Goal: Transaction & Acquisition: Purchase product/service

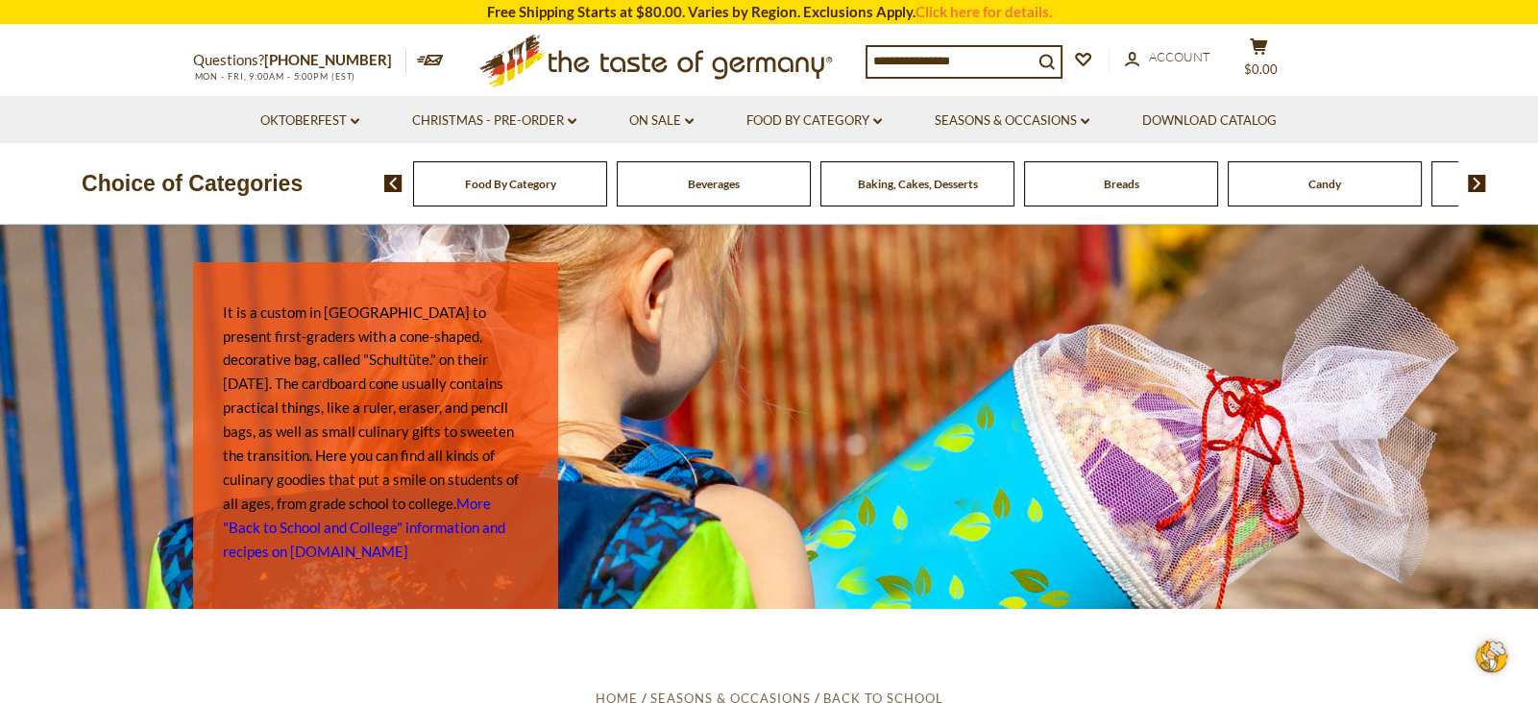
click at [1471, 177] on img at bounding box center [1477, 183] width 18 height 17
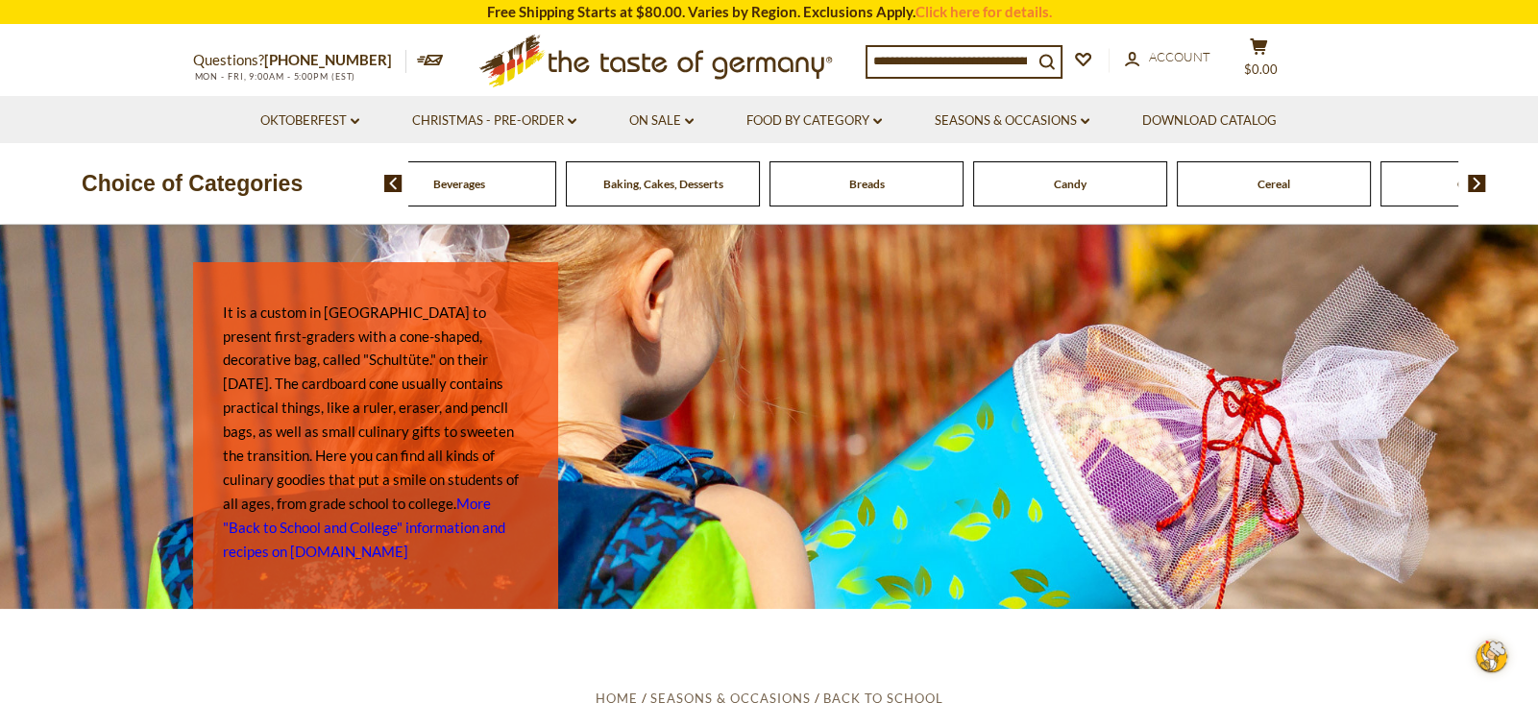
click at [1471, 177] on img at bounding box center [1477, 183] width 18 height 17
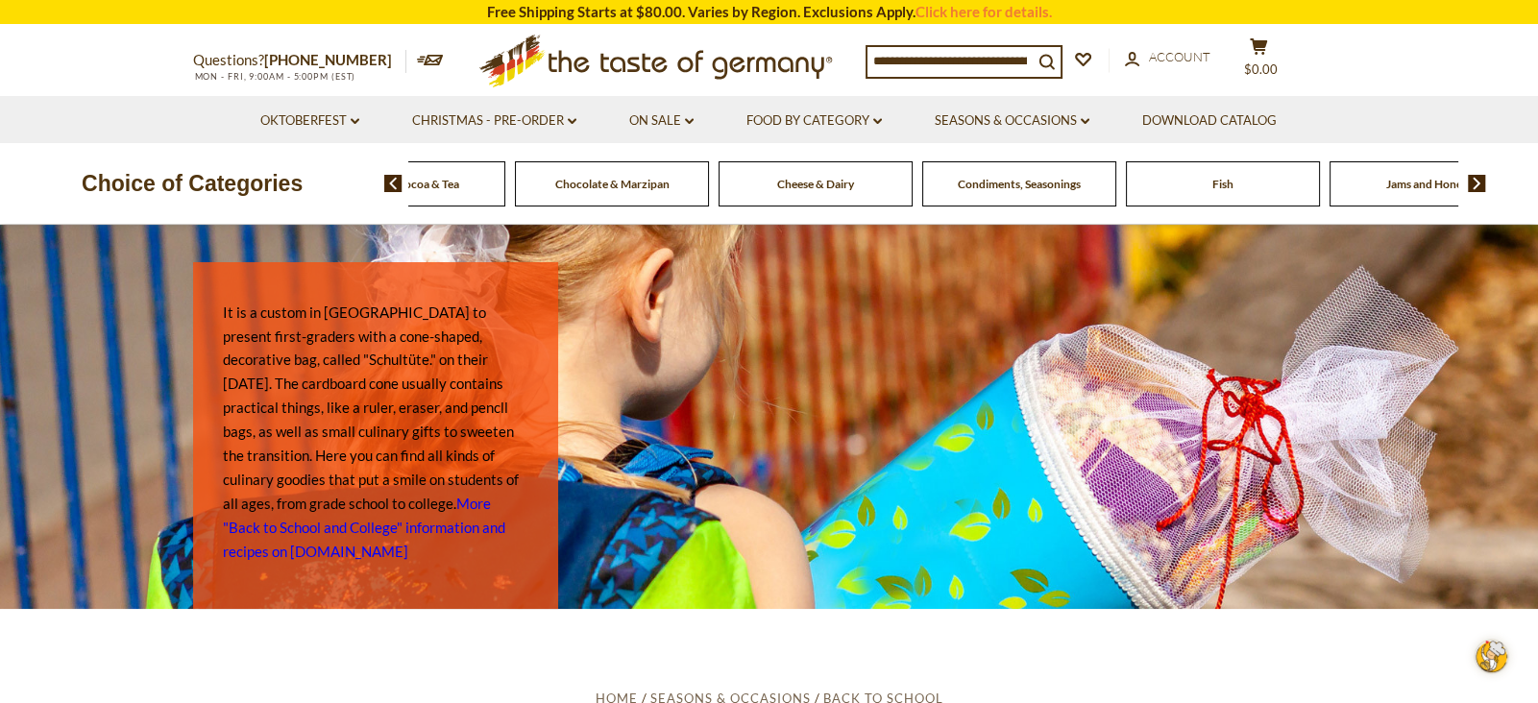
click at [1033, 59] on input at bounding box center [949, 60] width 165 height 27
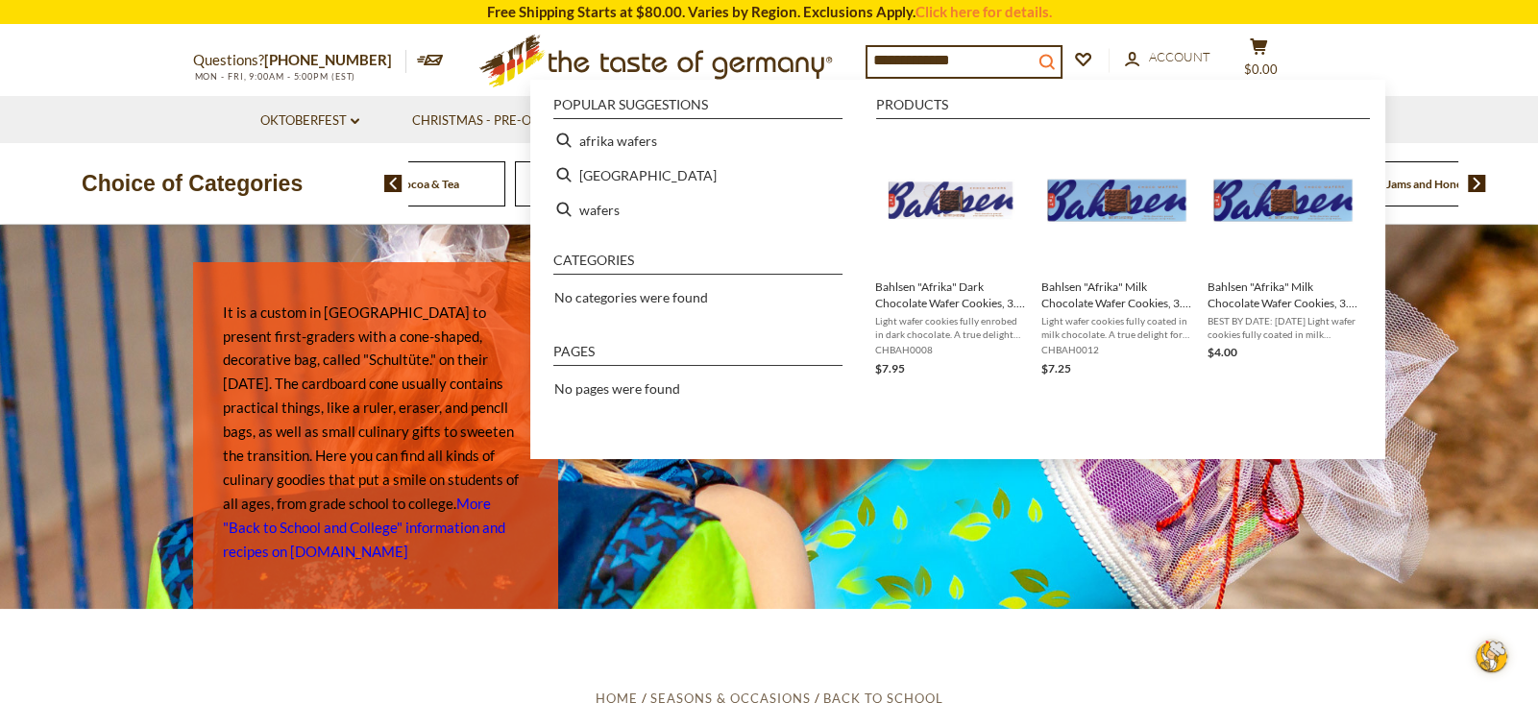
type input "**********"
click at [1055, 56] on icon "search_icon" at bounding box center [1046, 62] width 16 height 16
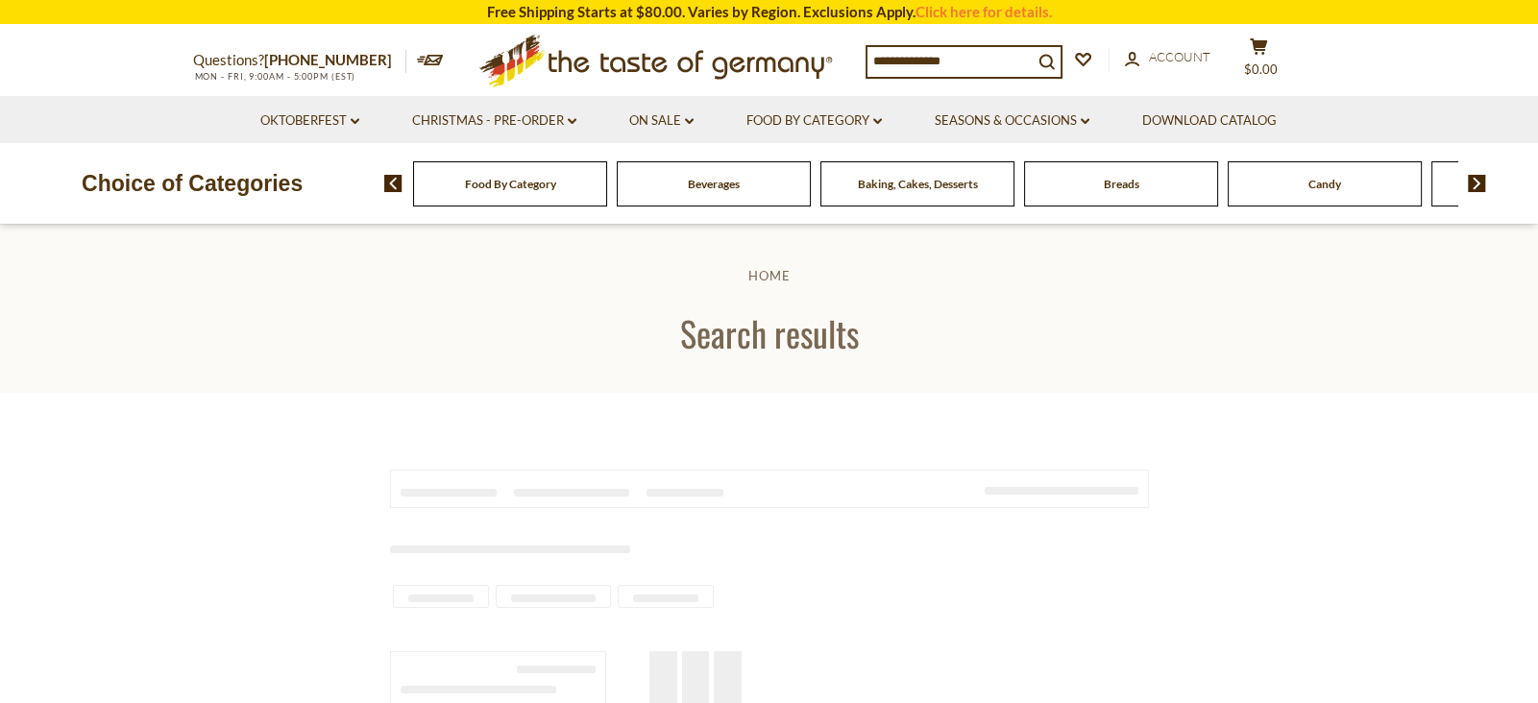
type input "**********"
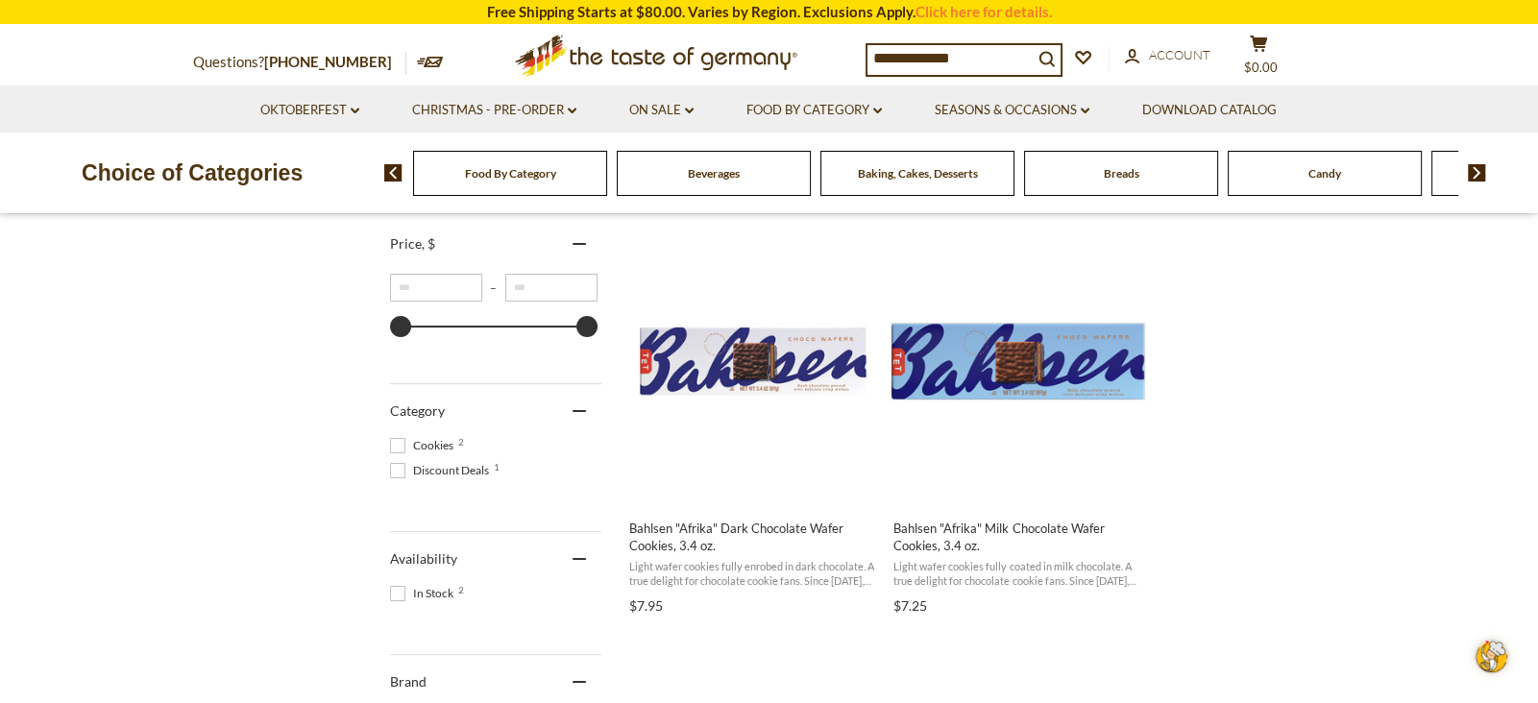
scroll to position [373, 0]
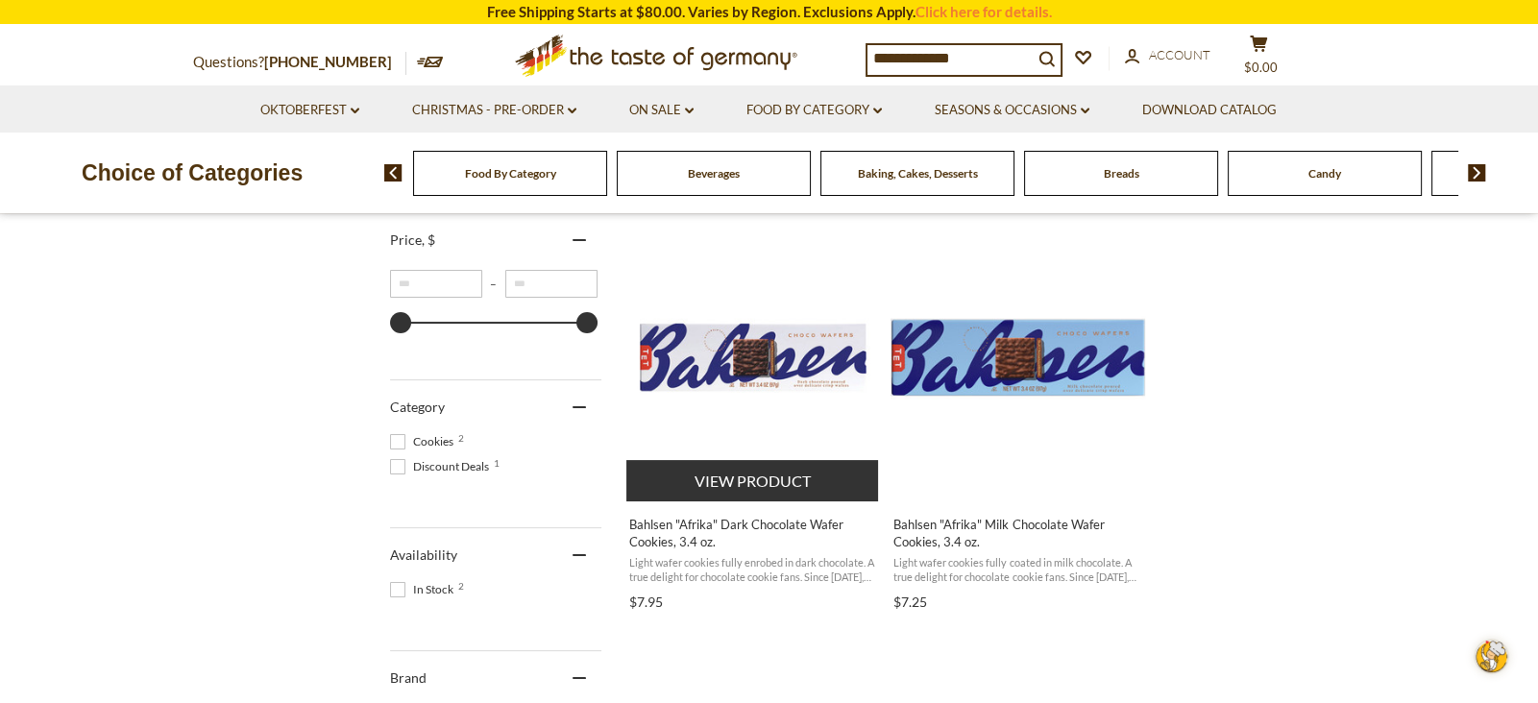
click at [700, 491] on button "View product" at bounding box center [752, 480] width 253 height 41
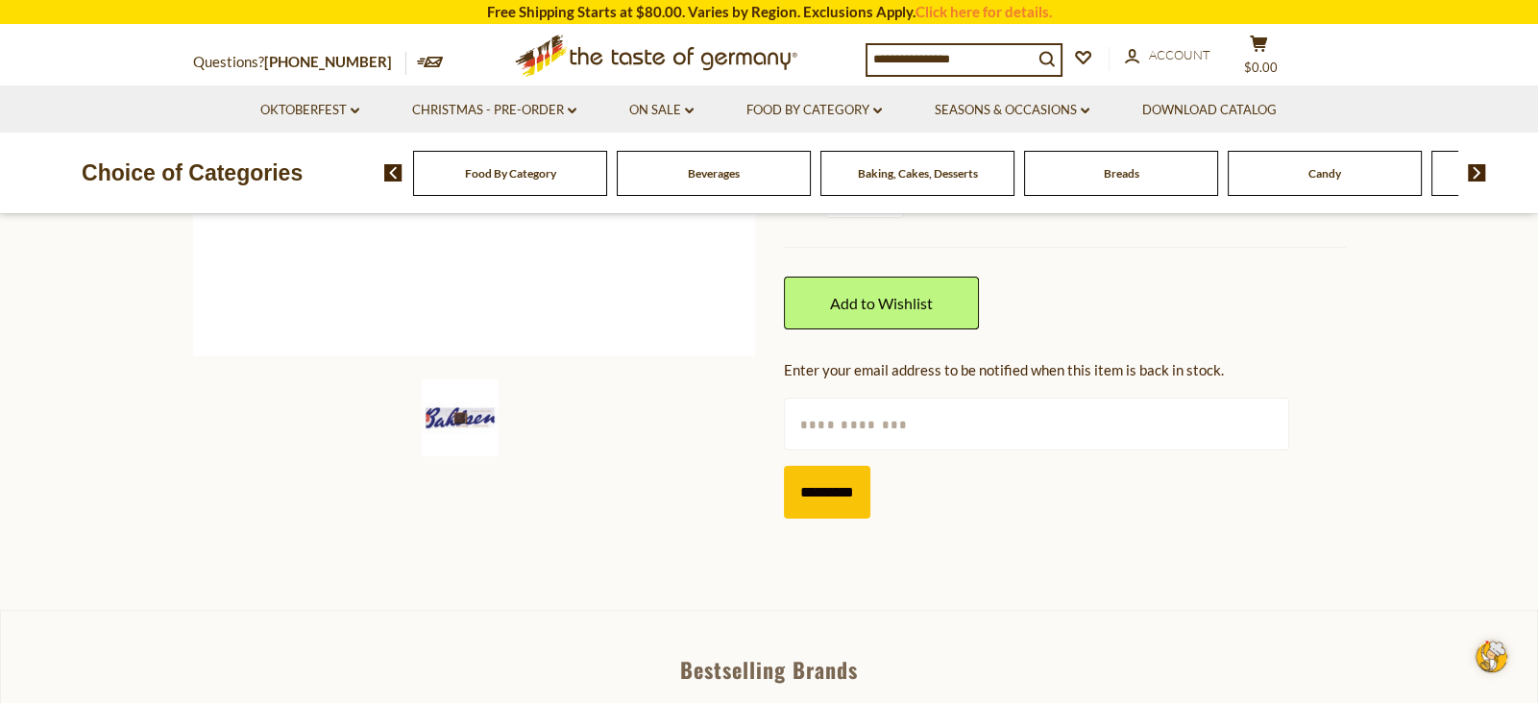
scroll to position [523, 0]
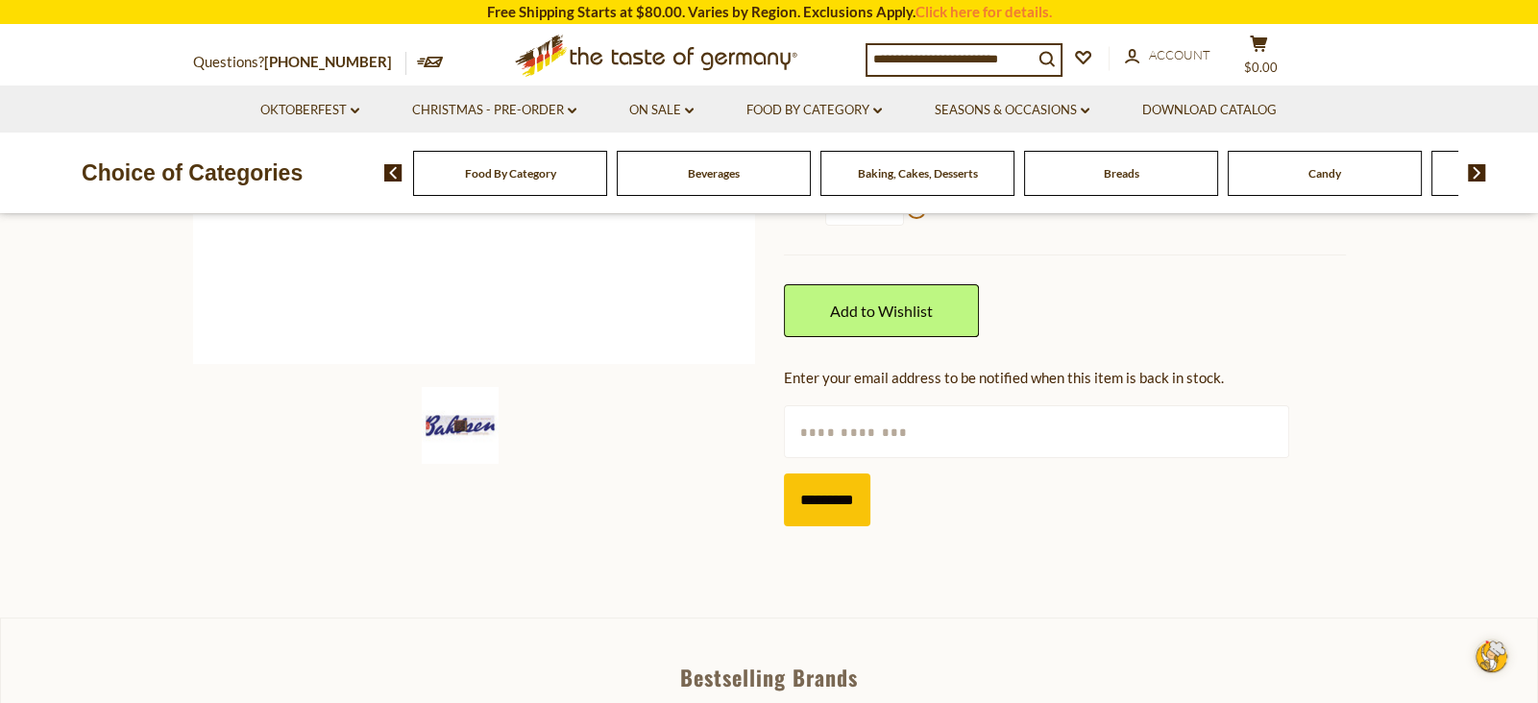
click at [688, 376] on div at bounding box center [474, 132] width 562 height 661
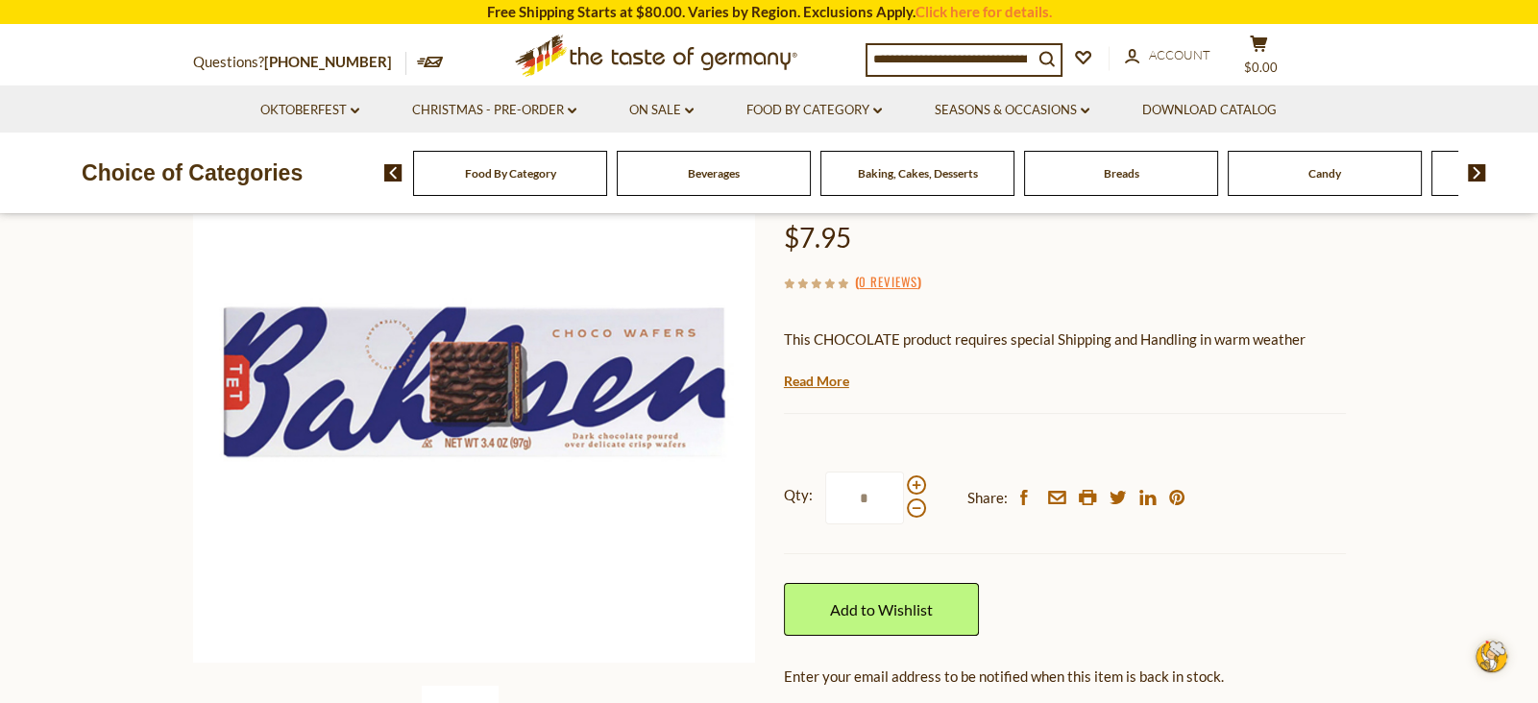
scroll to position [214, 0]
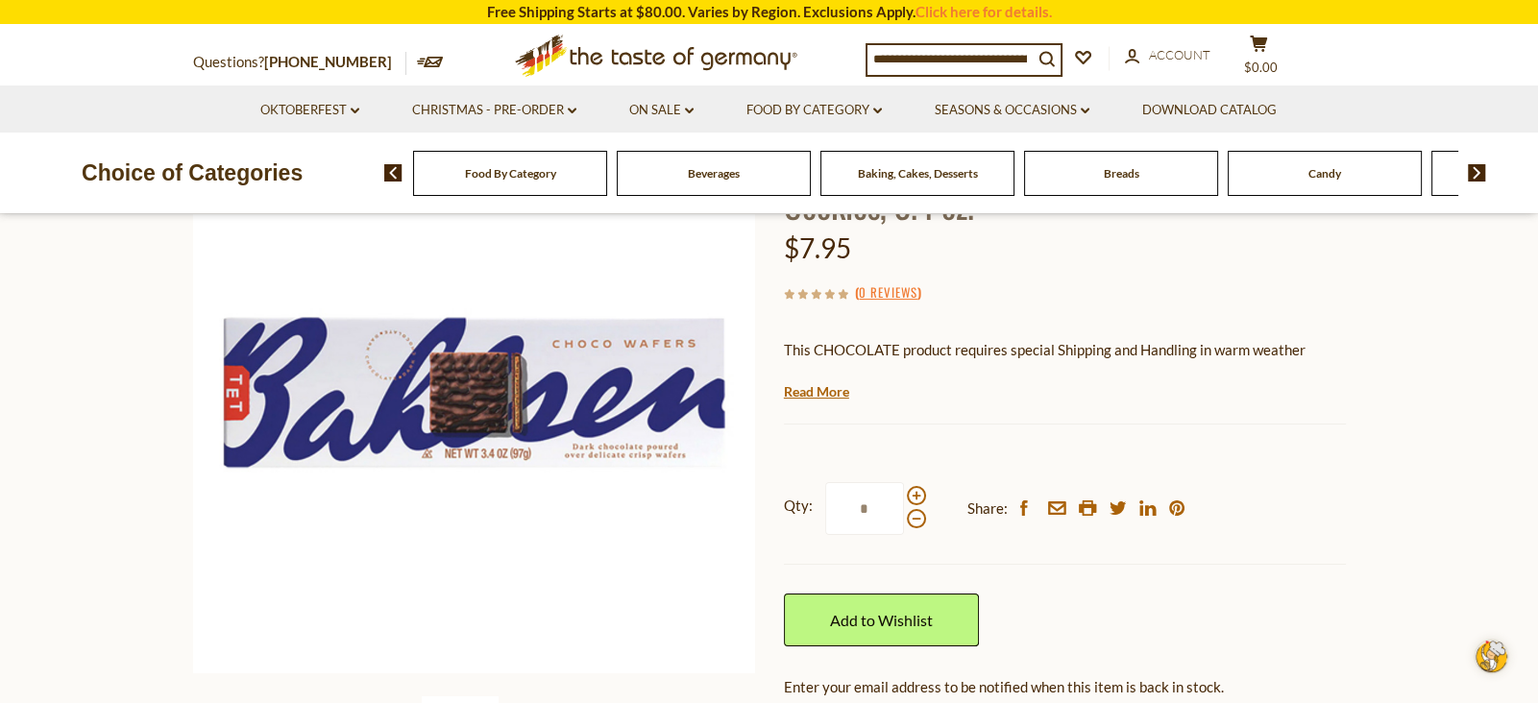
click at [688, 376] on img at bounding box center [474, 392] width 562 height 562
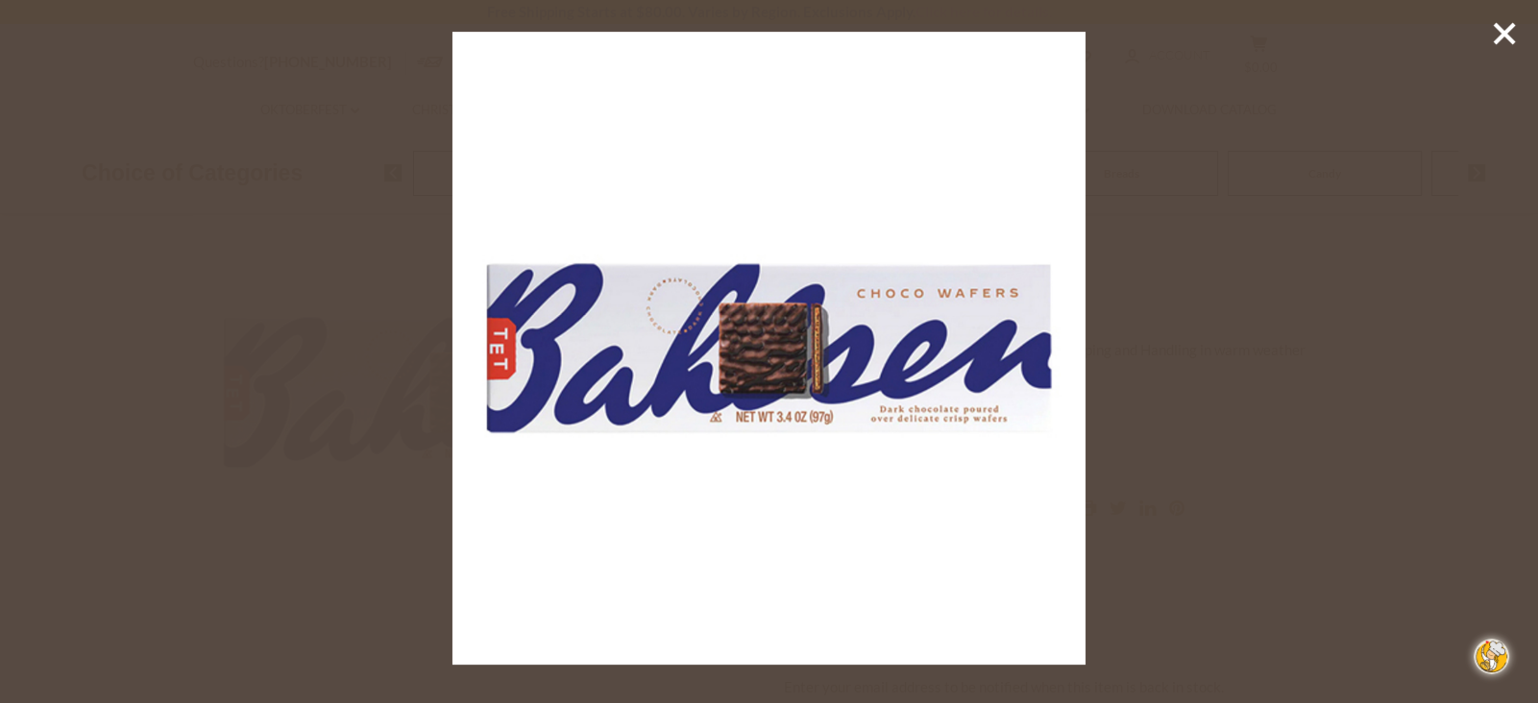
click at [688, 376] on img at bounding box center [768, 348] width 633 height 633
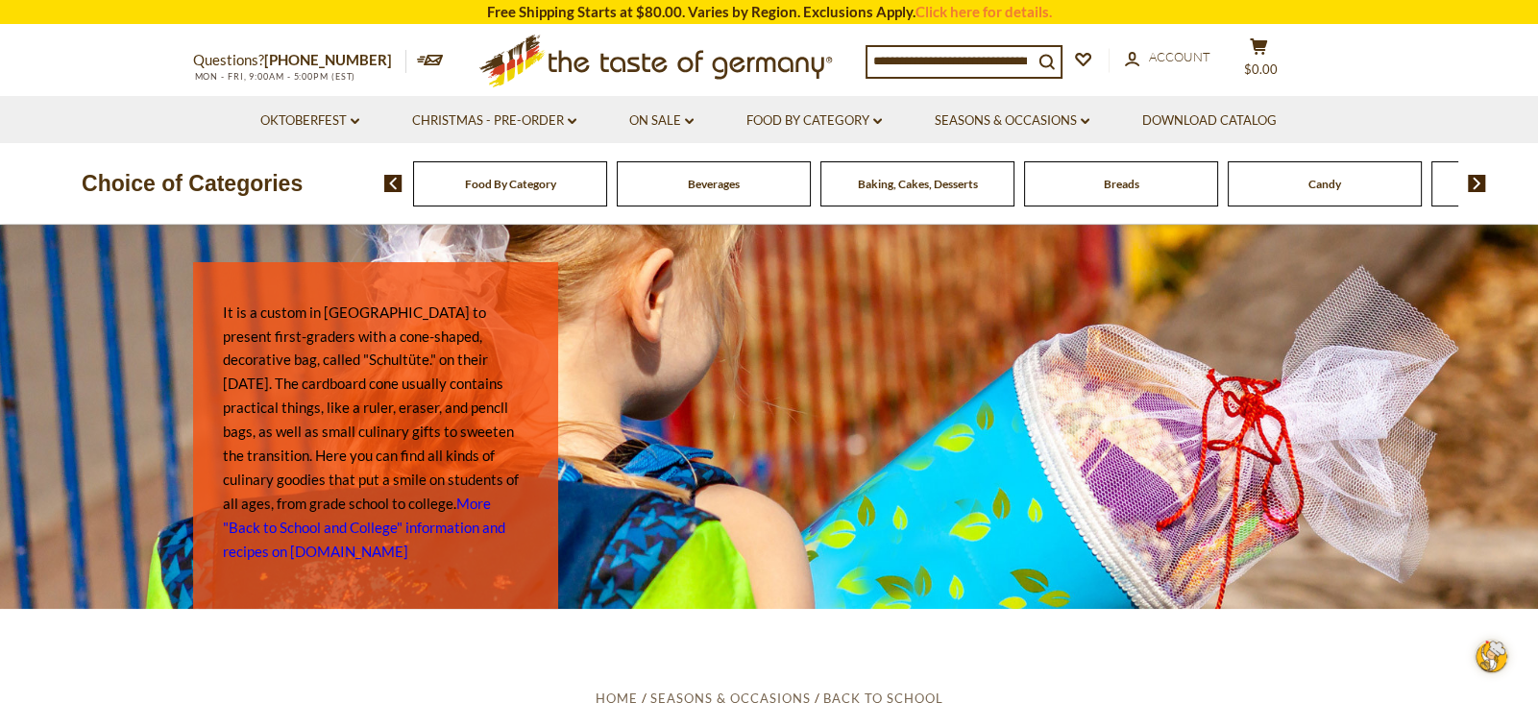
click at [1323, 181] on span "Candy" at bounding box center [1324, 184] width 33 height 14
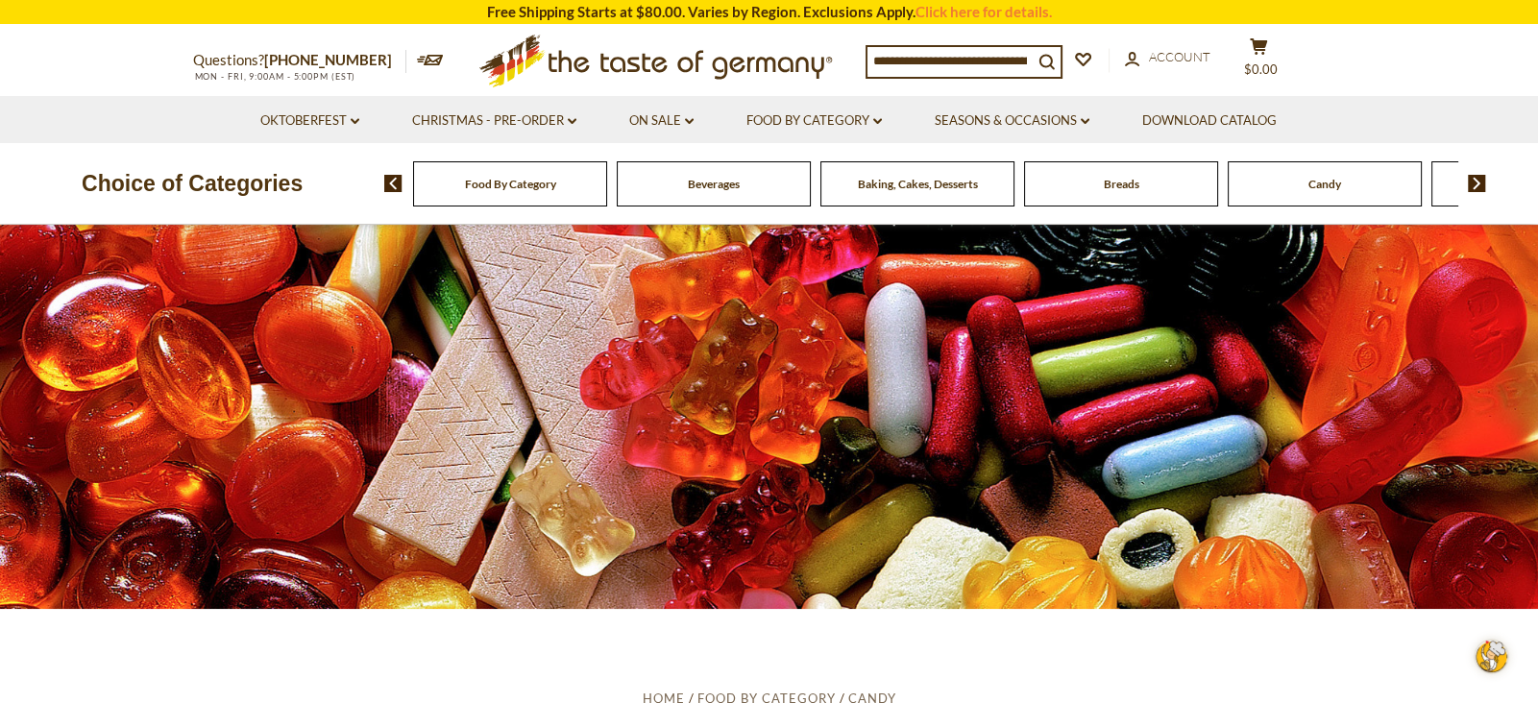
click at [1323, 181] on span "Candy" at bounding box center [1324, 184] width 33 height 14
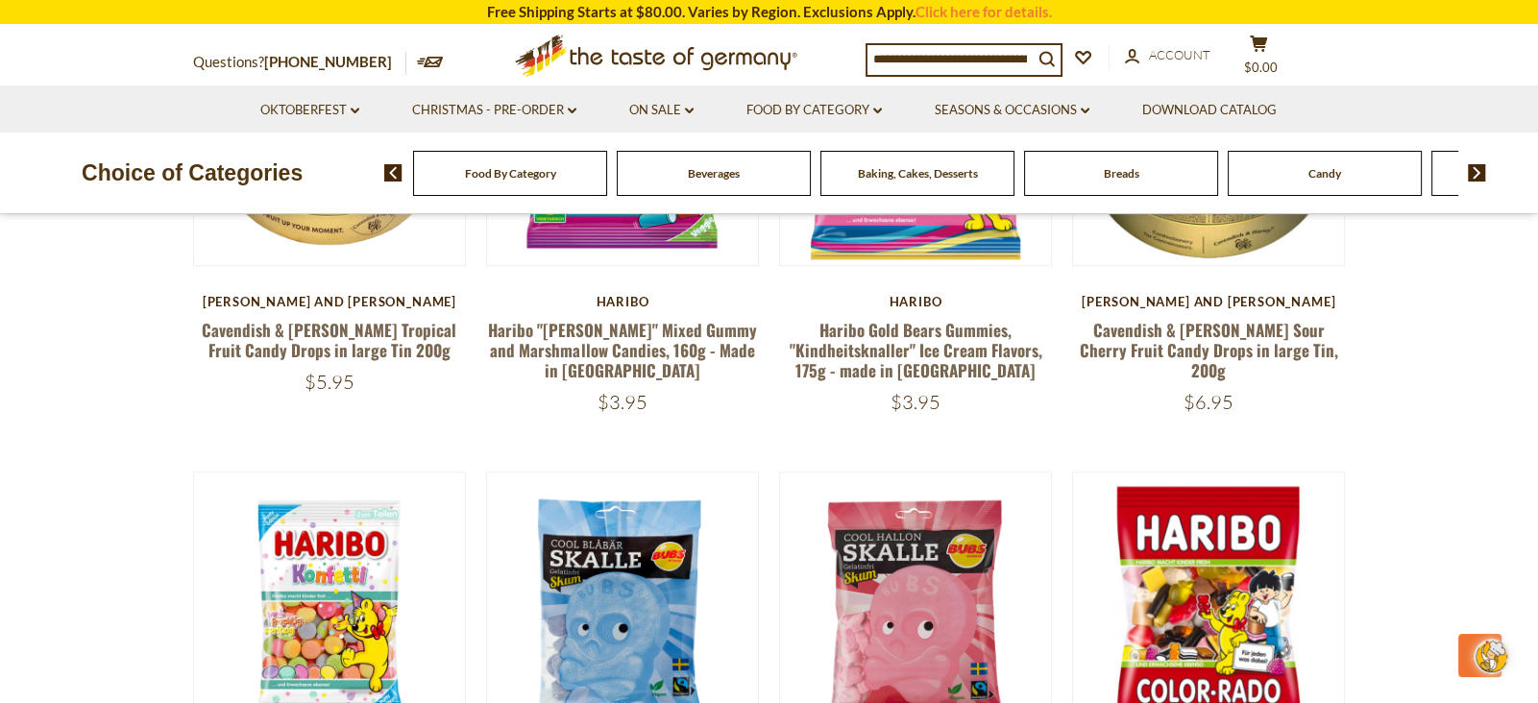
scroll to position [2271, 0]
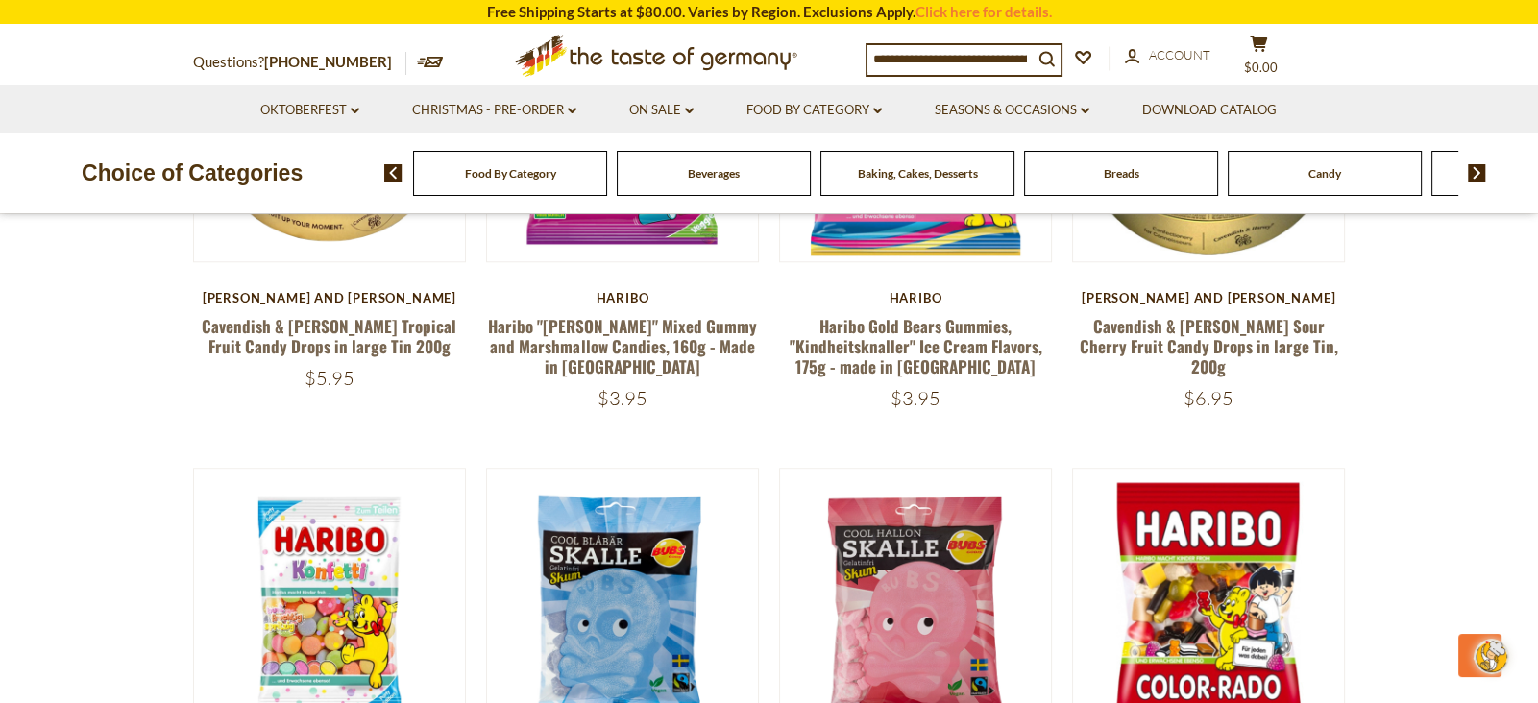
click at [1398, 403] on section "**********" at bounding box center [769, 715] width 1538 height 4755
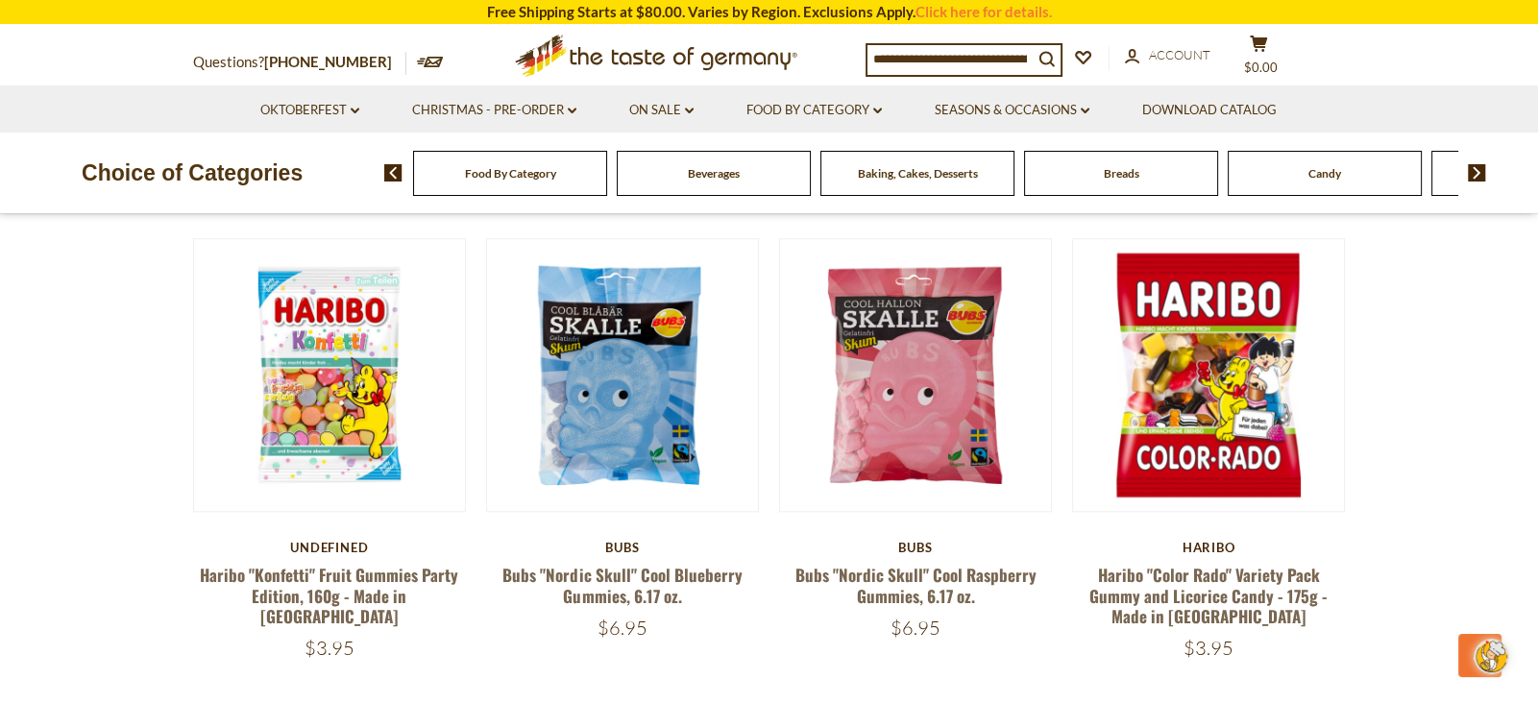
click at [1398, 403] on section "**********" at bounding box center [769, 486] width 1538 height 4755
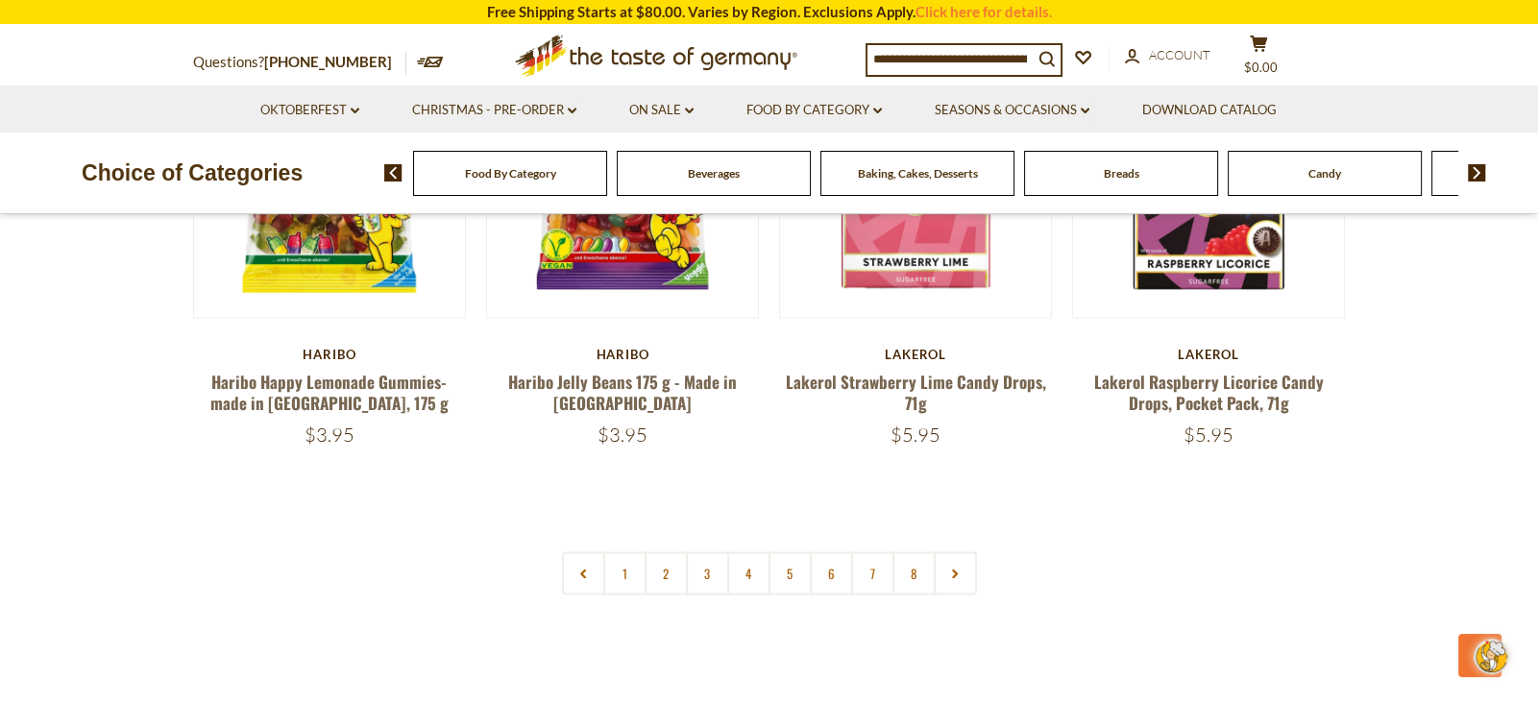
scroll to position [4613, 0]
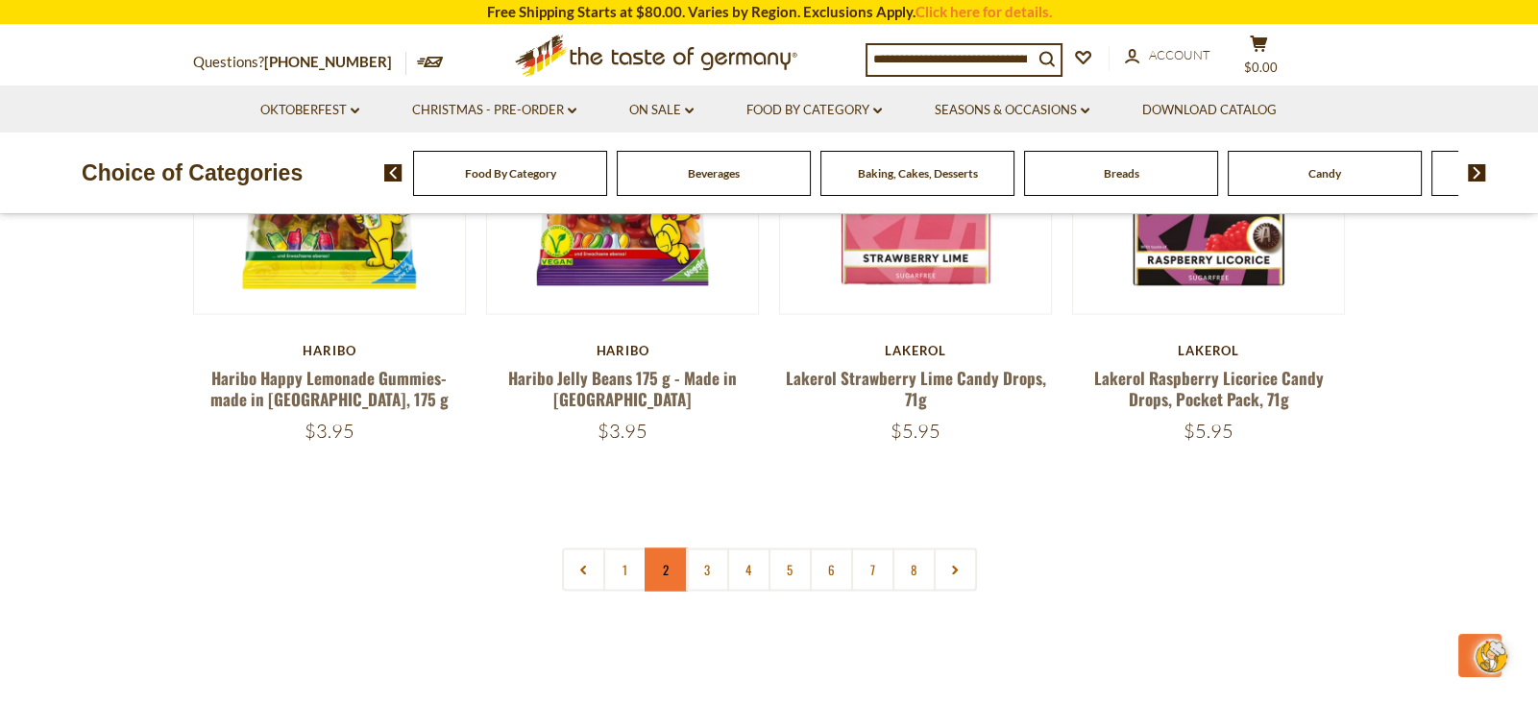
click at [663, 548] on link "2" at bounding box center [665, 569] width 43 height 43
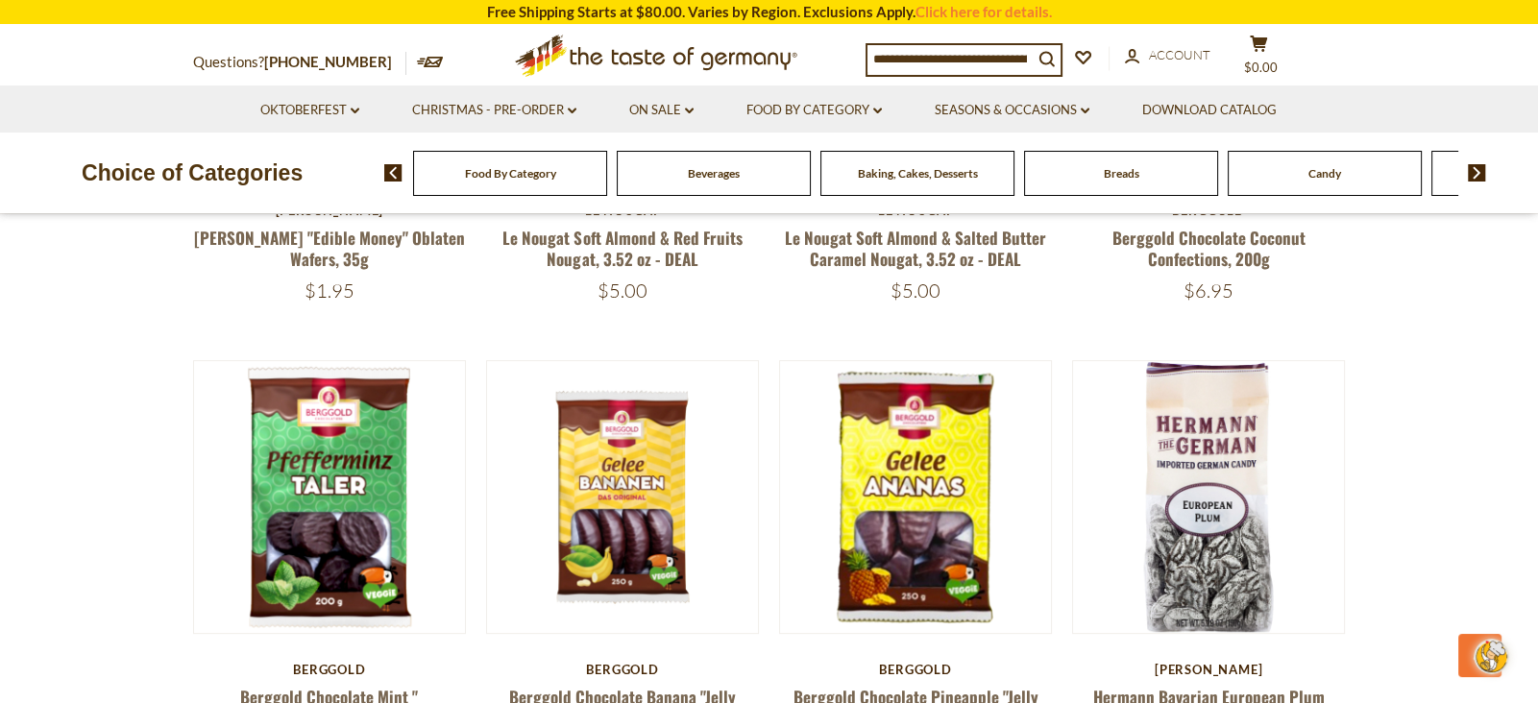
scroll to position [922, 0]
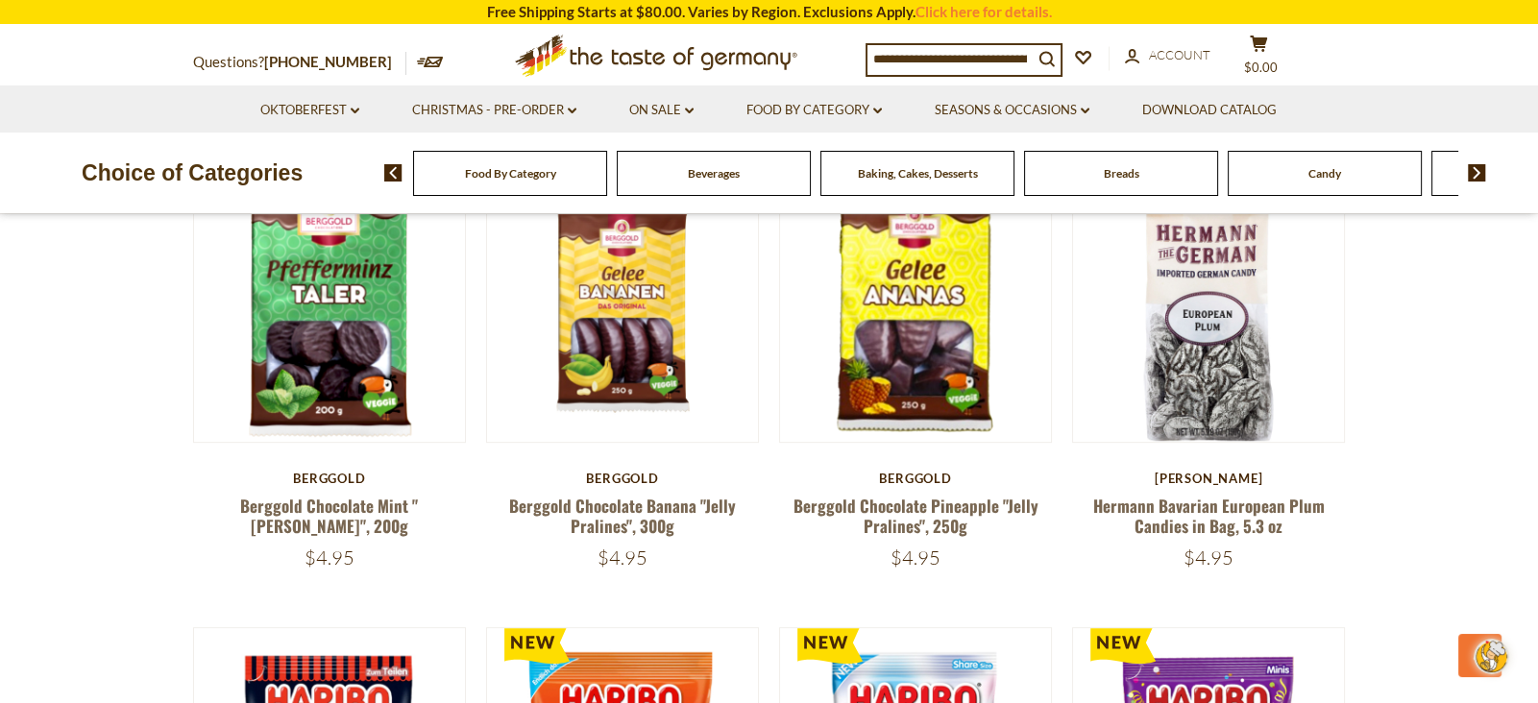
click at [675, 477] on div "Berggold" at bounding box center [623, 478] width 274 height 15
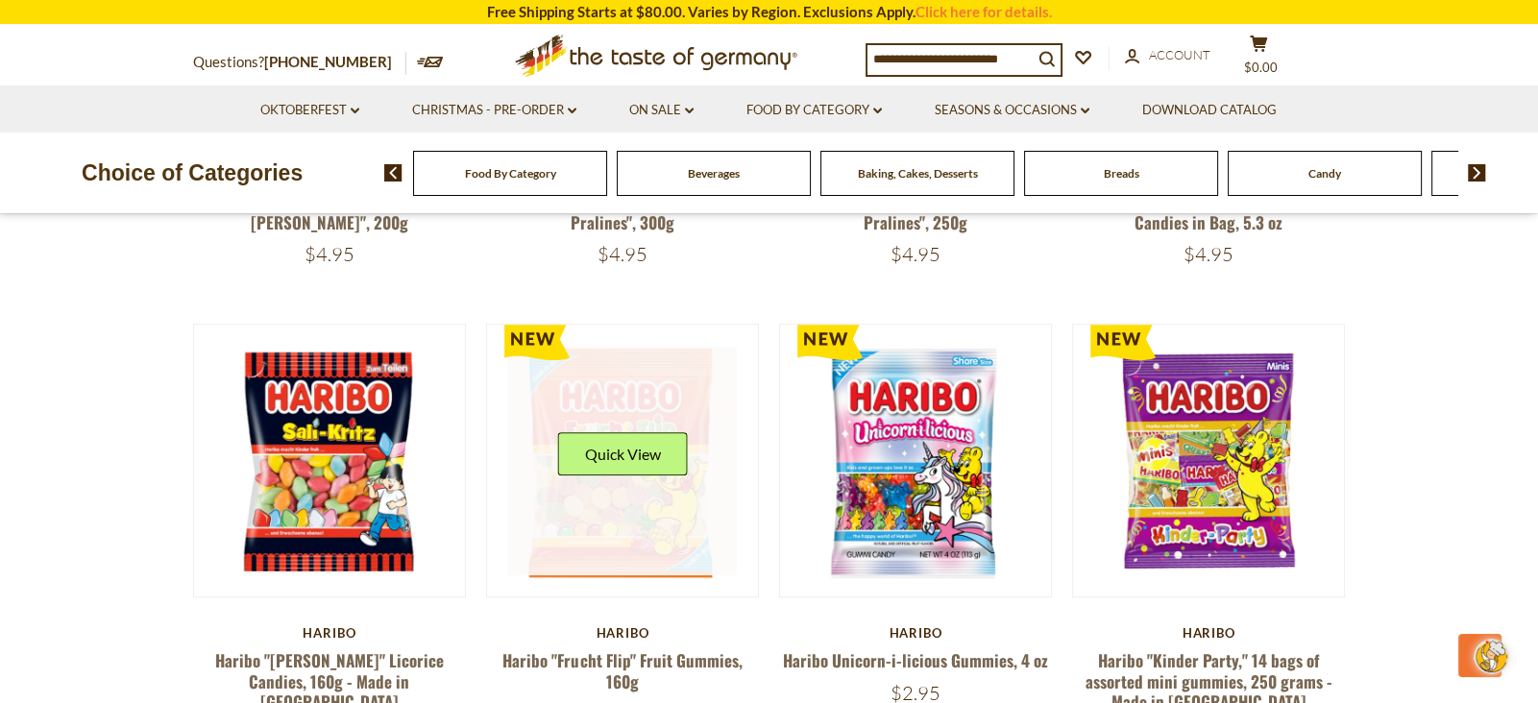
scroll to position [1451, 0]
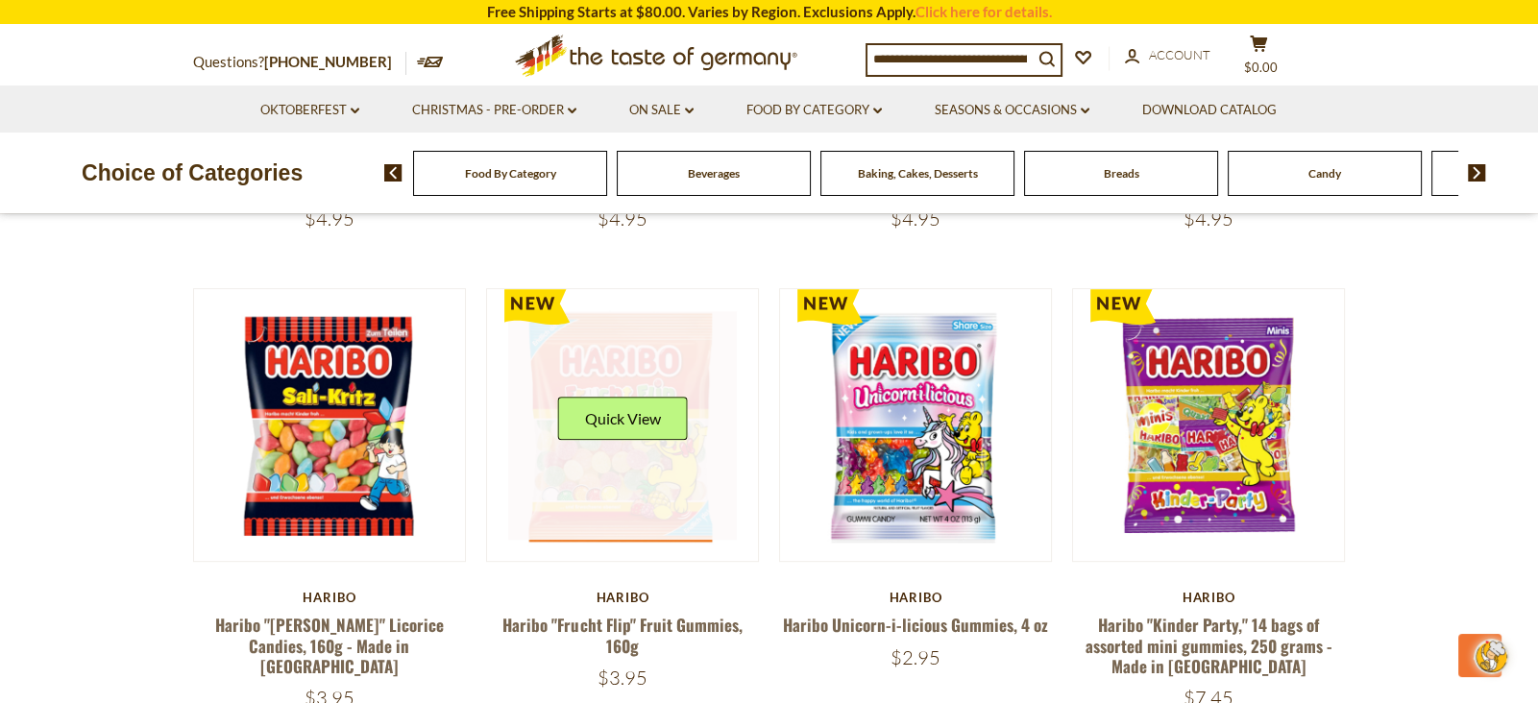
click at [678, 481] on link at bounding box center [622, 425] width 229 height 229
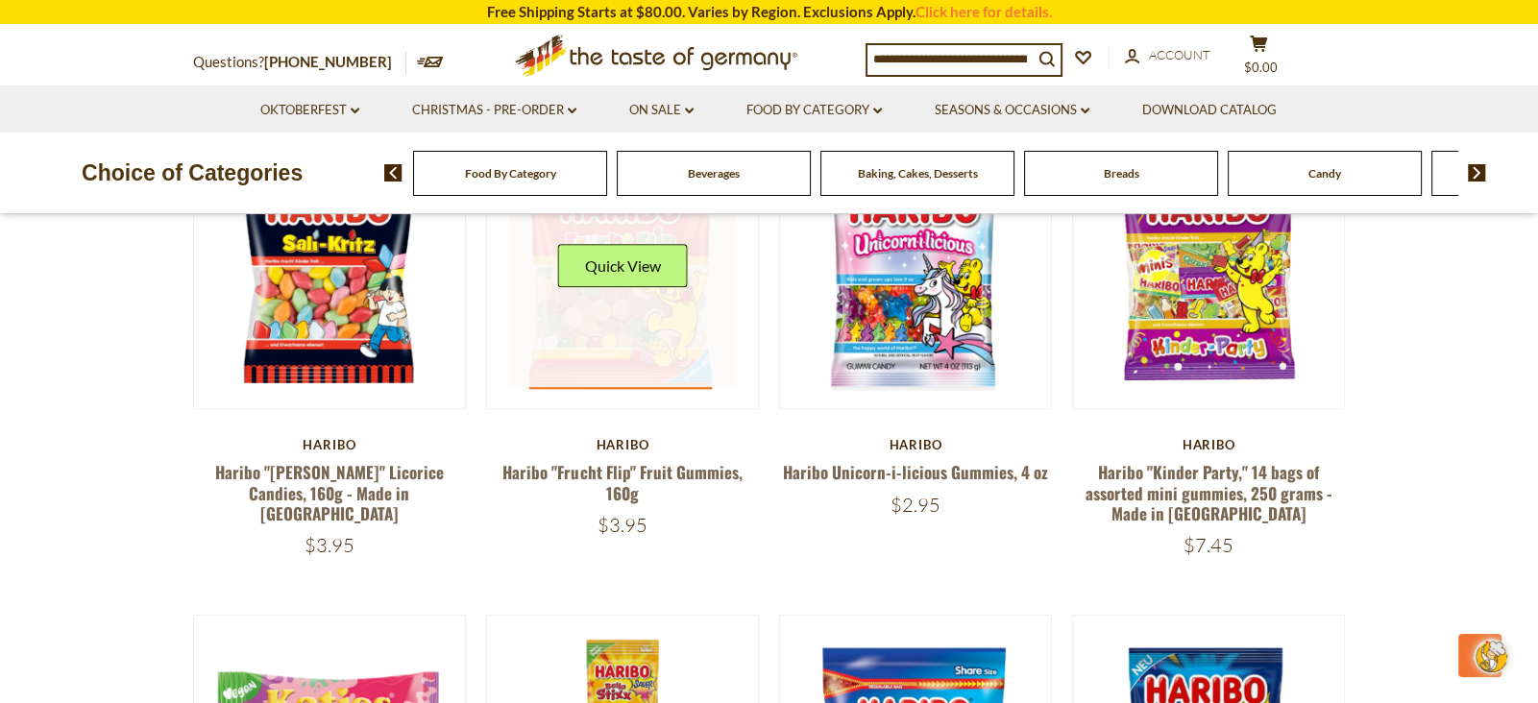
scroll to position [1694, 0]
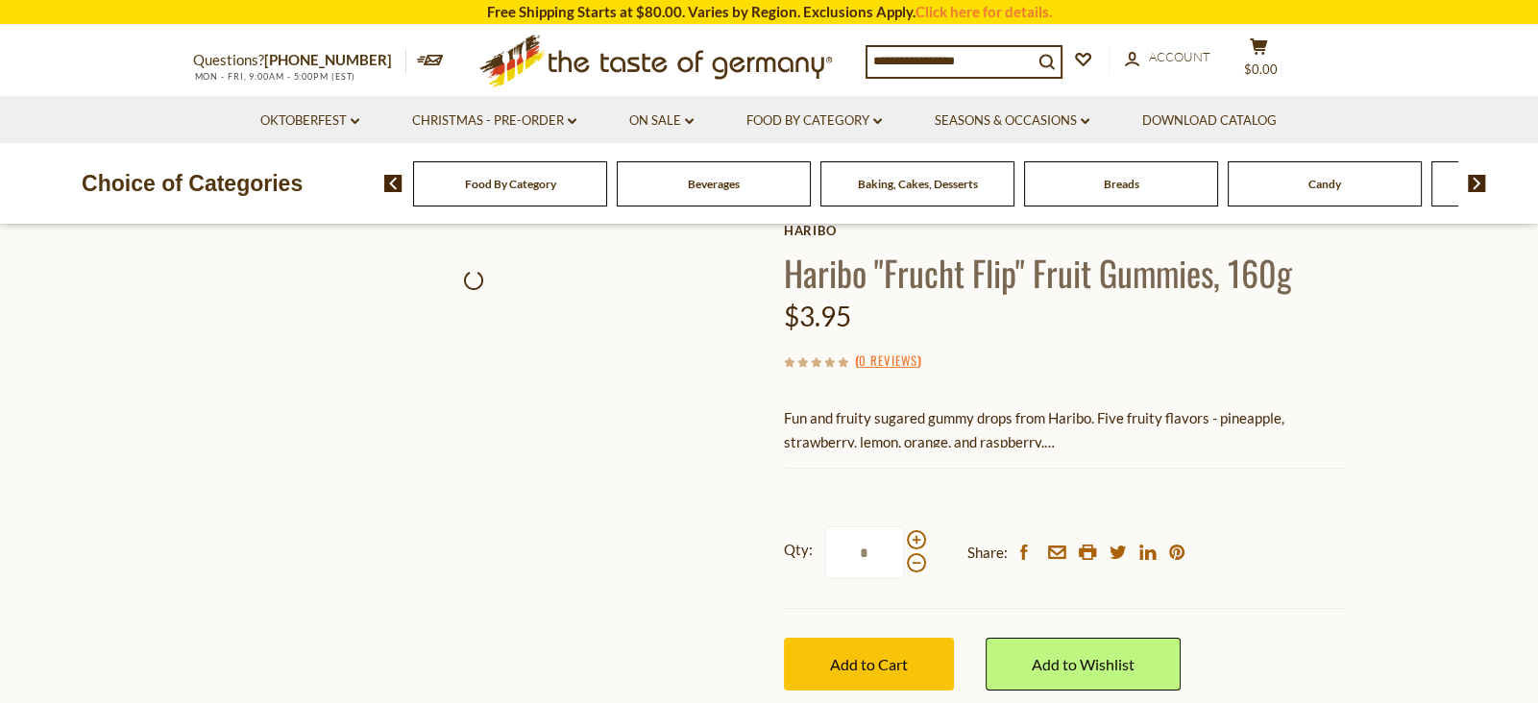
click at [678, 481] on div at bounding box center [474, 626] width 562 height 562
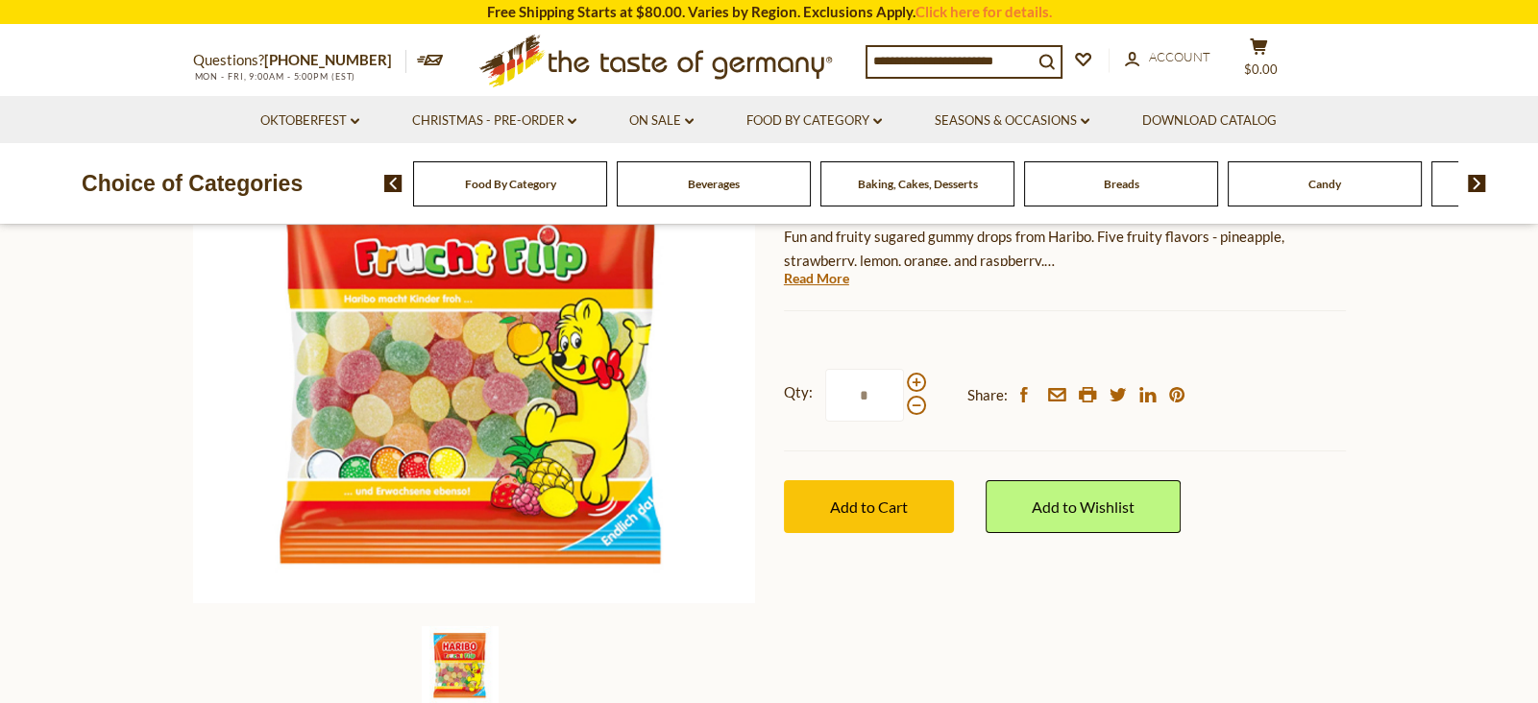
scroll to position [304, 0]
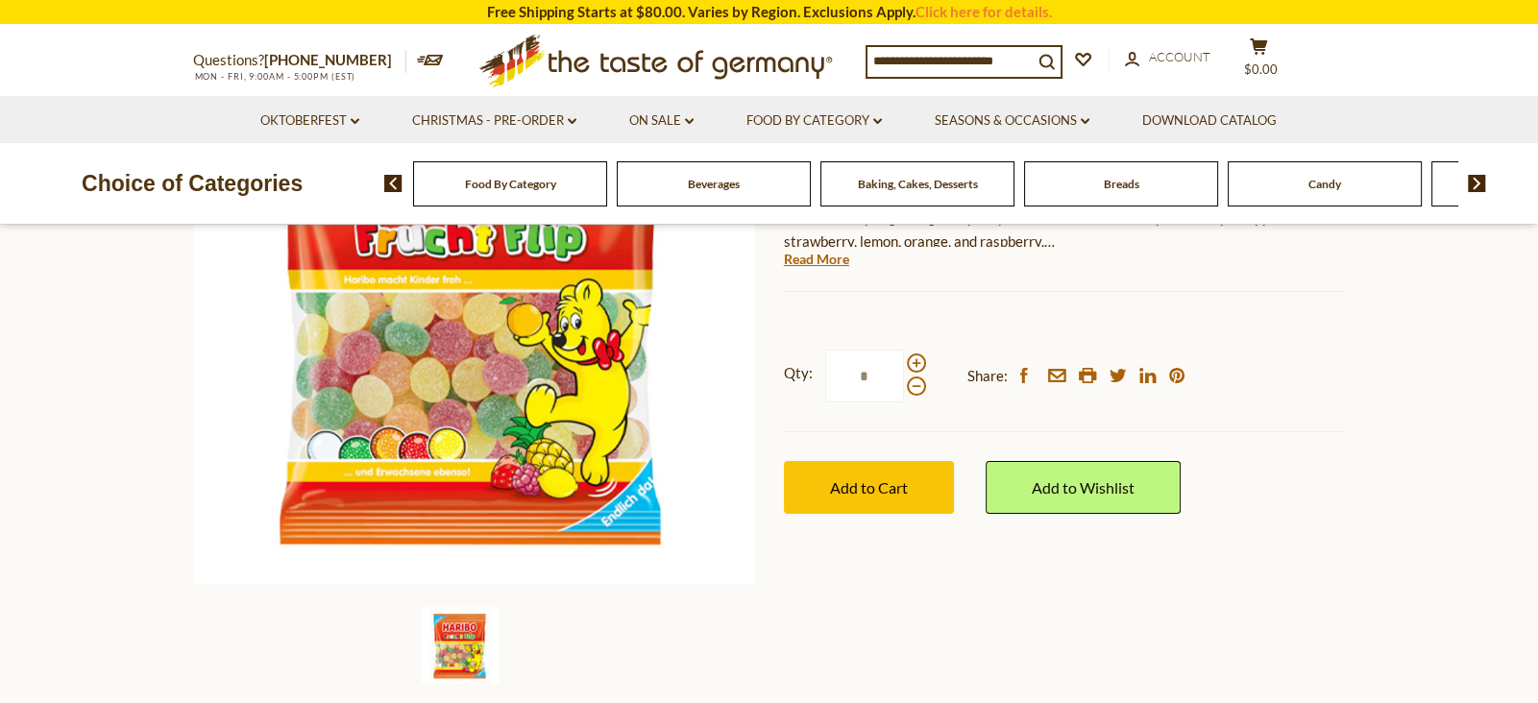
click at [678, 481] on img at bounding box center [474, 303] width 562 height 562
click at [678, 481] on img at bounding box center [768, 348] width 633 height 633
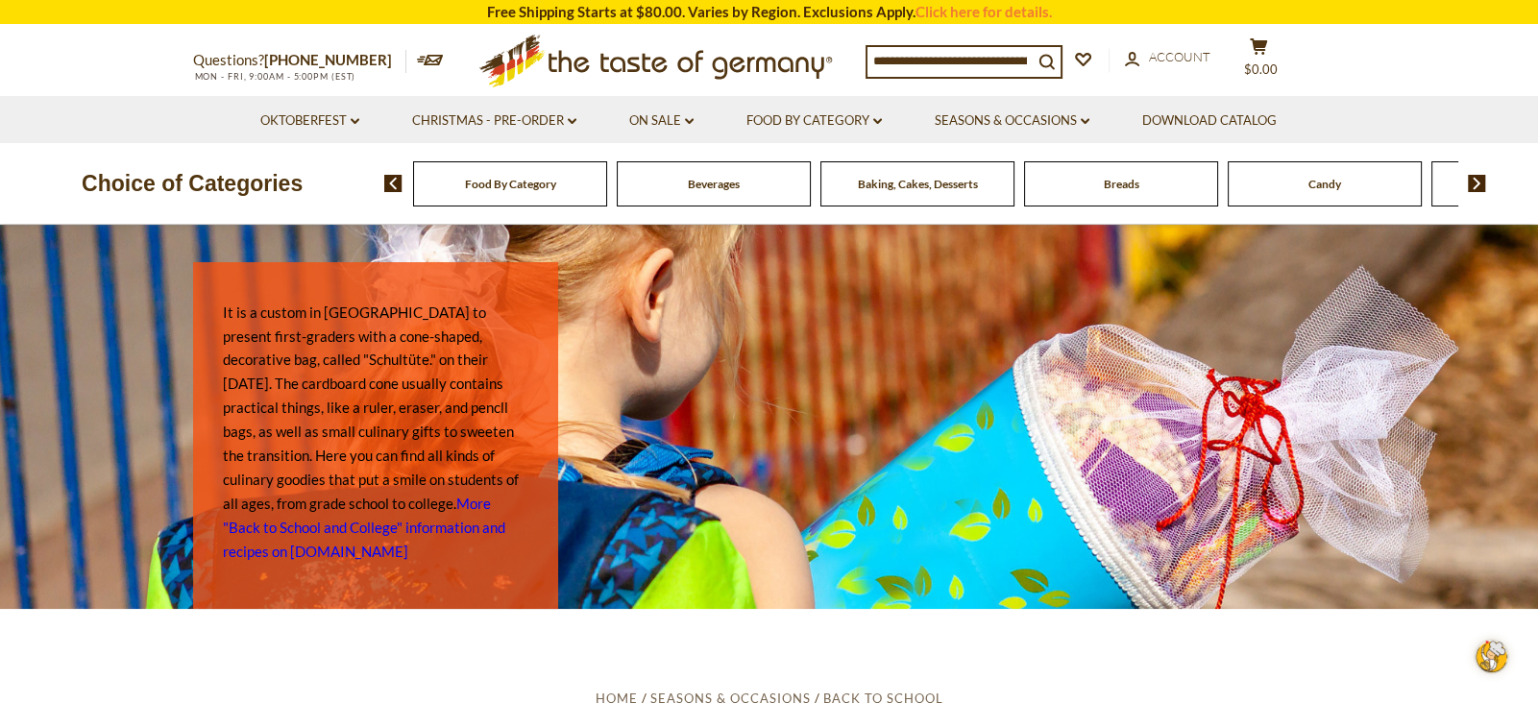
click at [1480, 187] on img at bounding box center [1477, 183] width 18 height 17
click at [973, 190] on span "Cookies" at bounding box center [968, 184] width 41 height 14
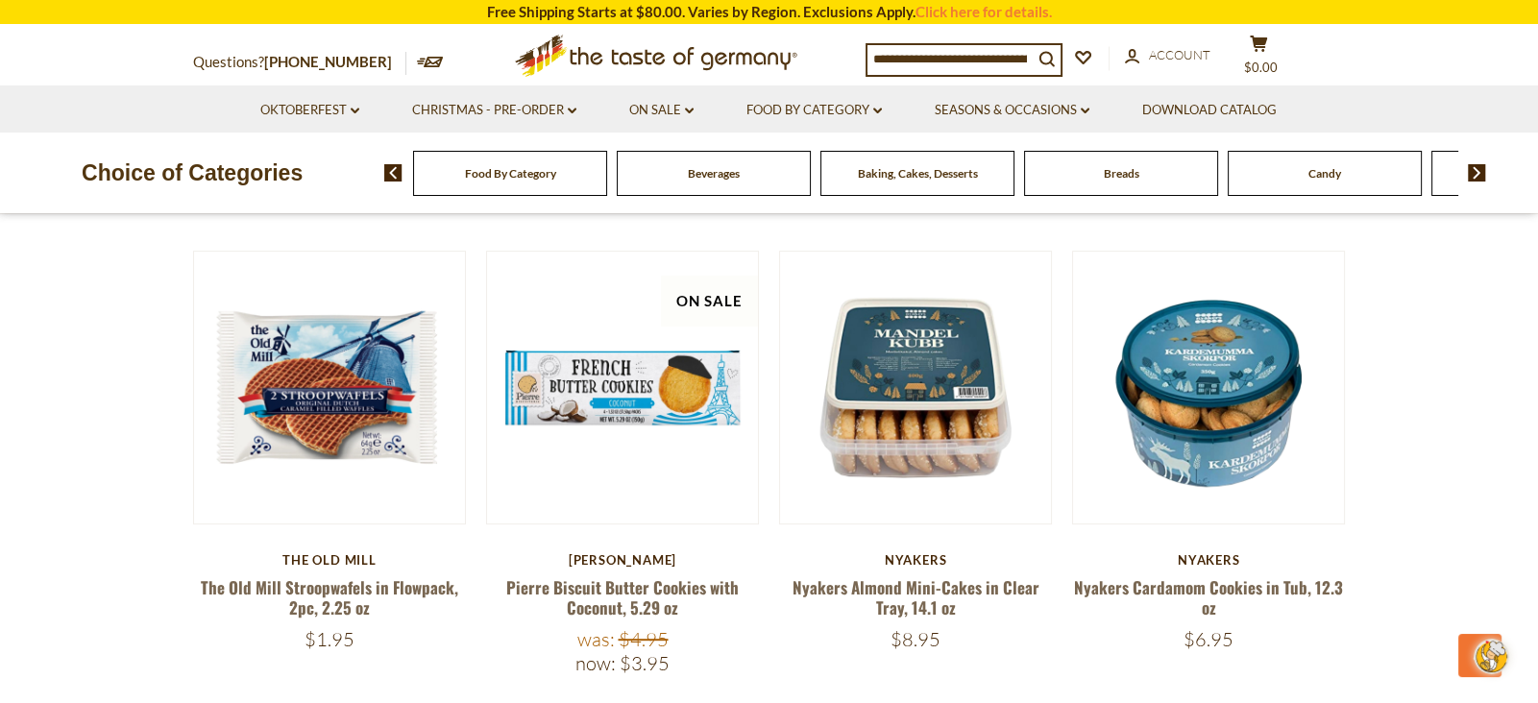
scroll to position [1036, 0]
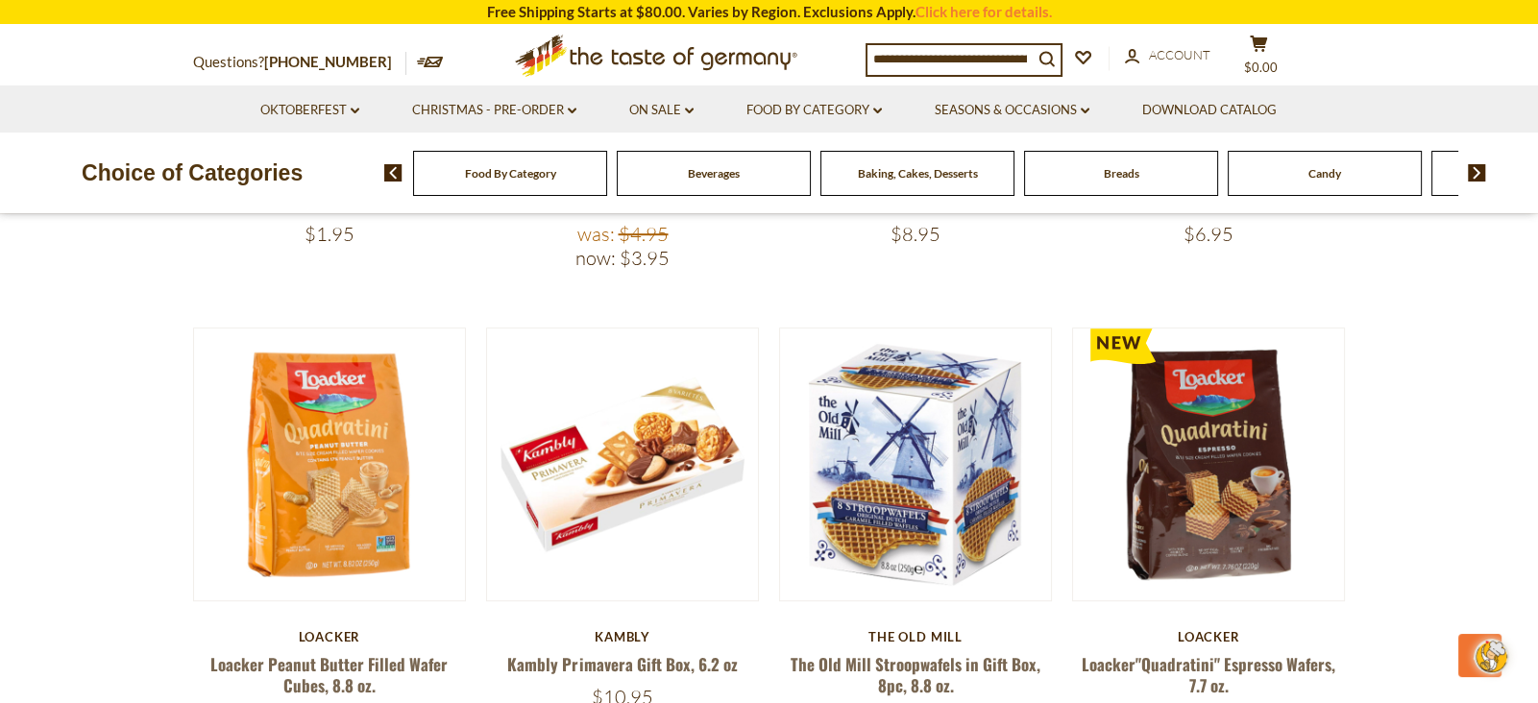
scroll to position [1450, 0]
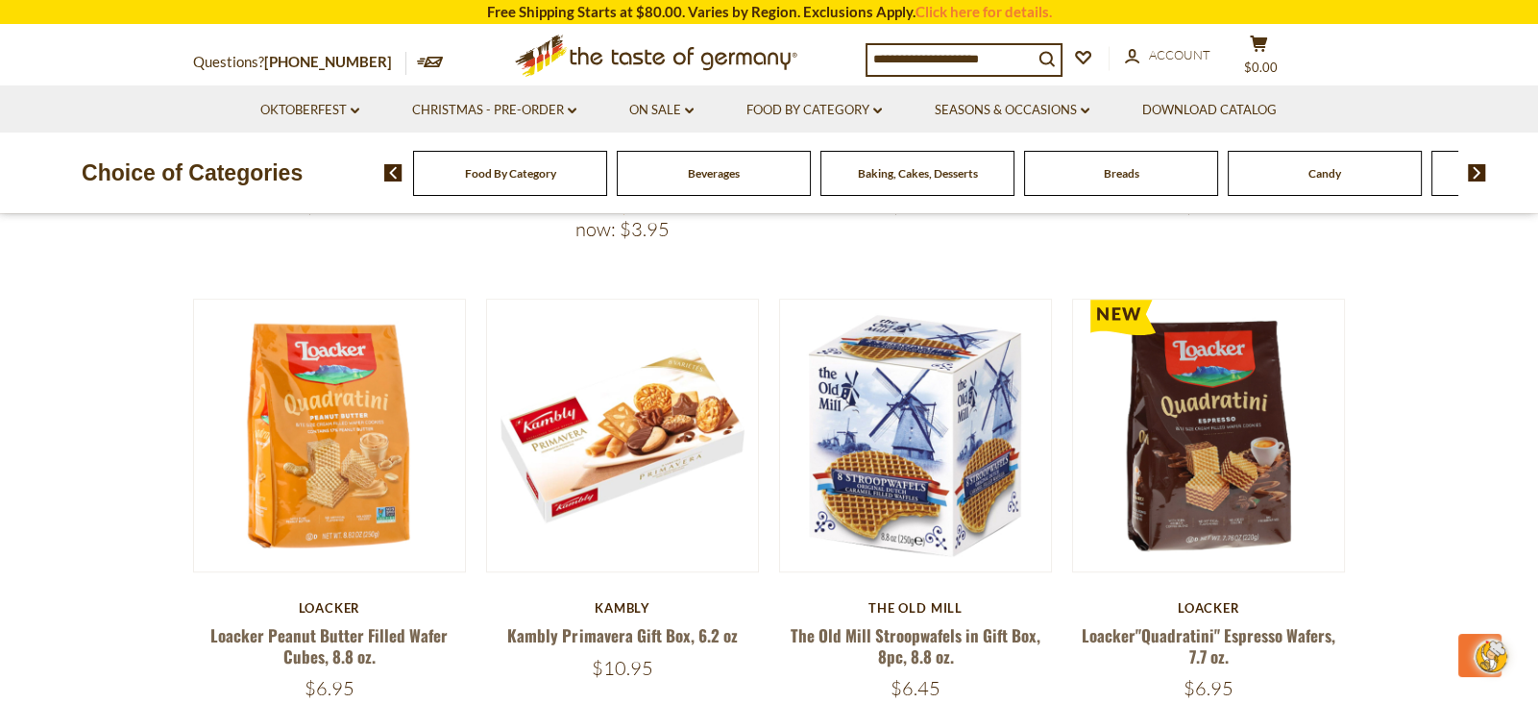
scroll to position [1466, 0]
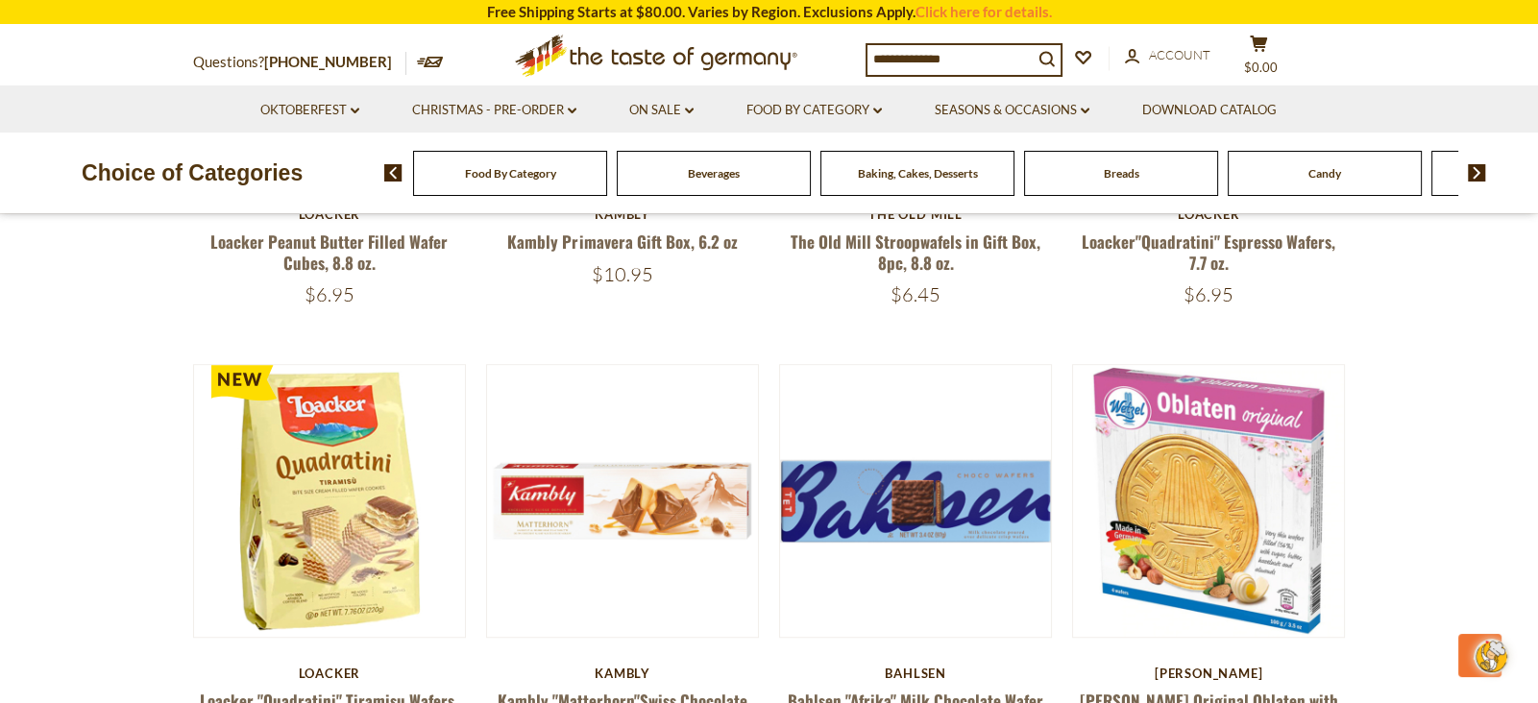
scroll to position [1860, 0]
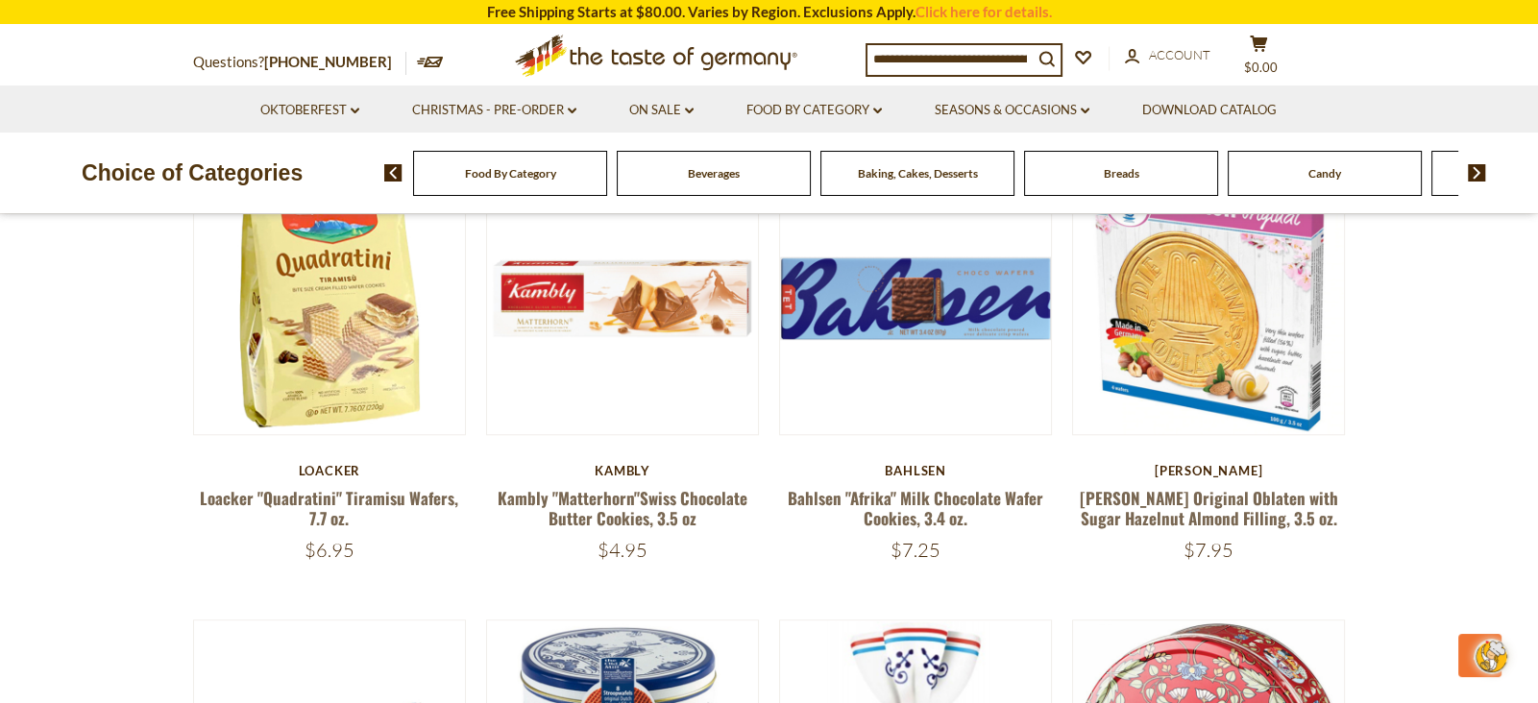
scroll to position [2067, 0]
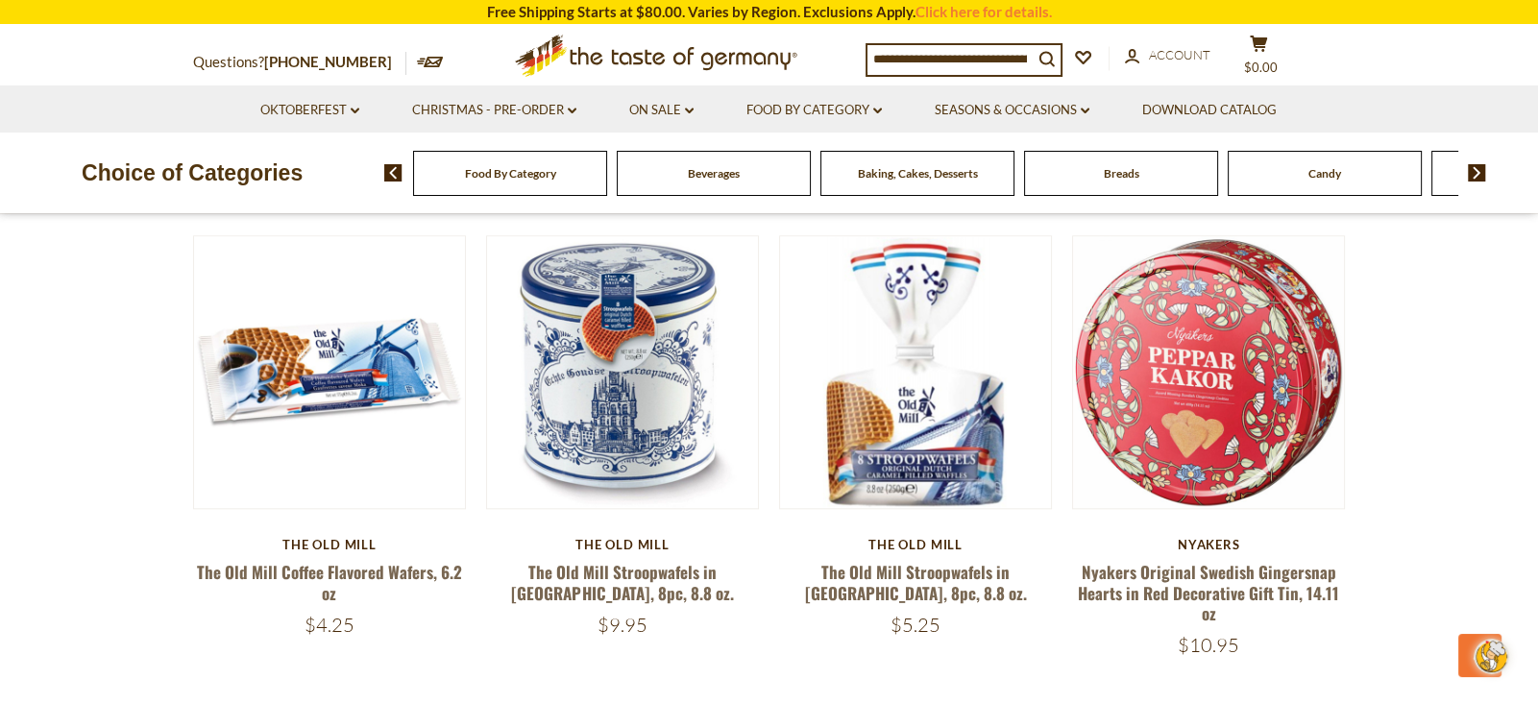
scroll to position [2455, 0]
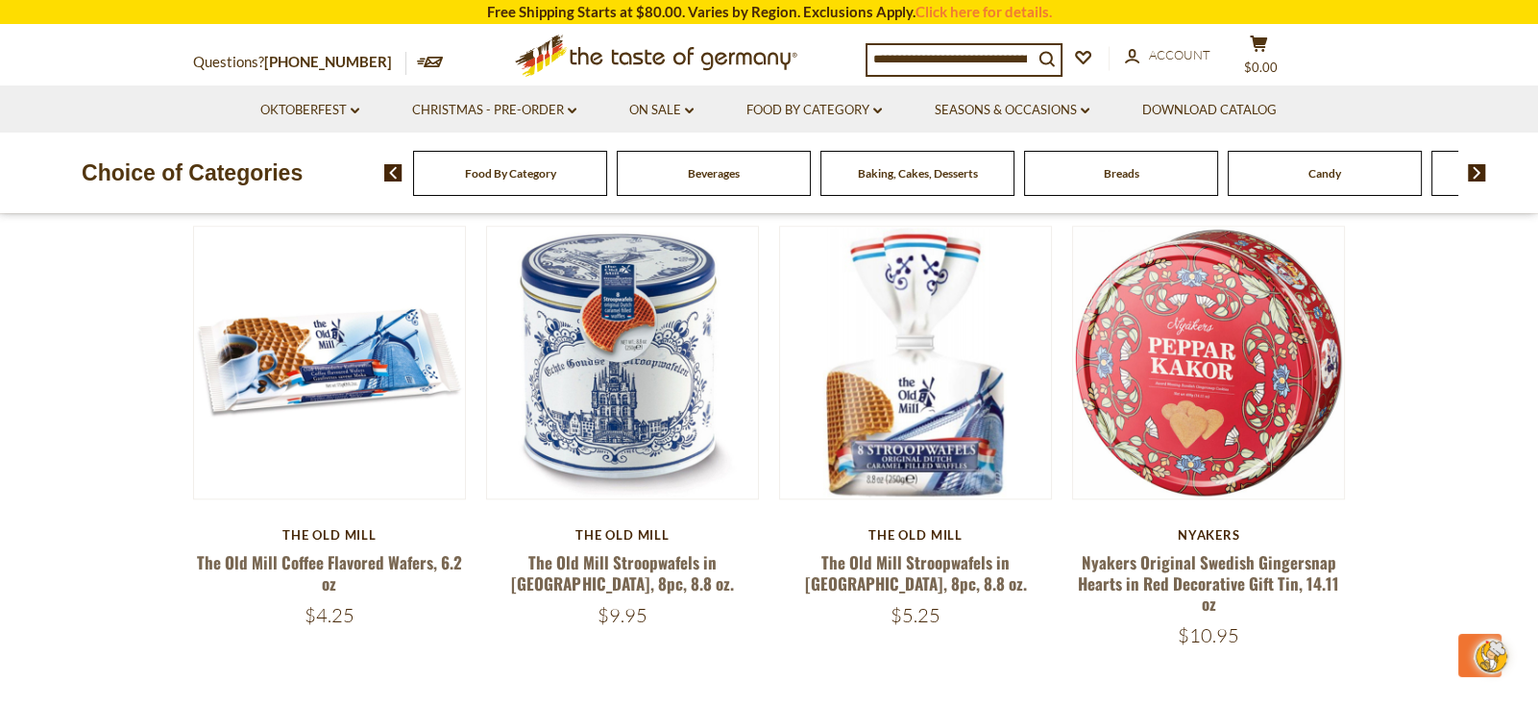
click at [1406, 436] on section "**********" at bounding box center [769, 472] width 1538 height 4637
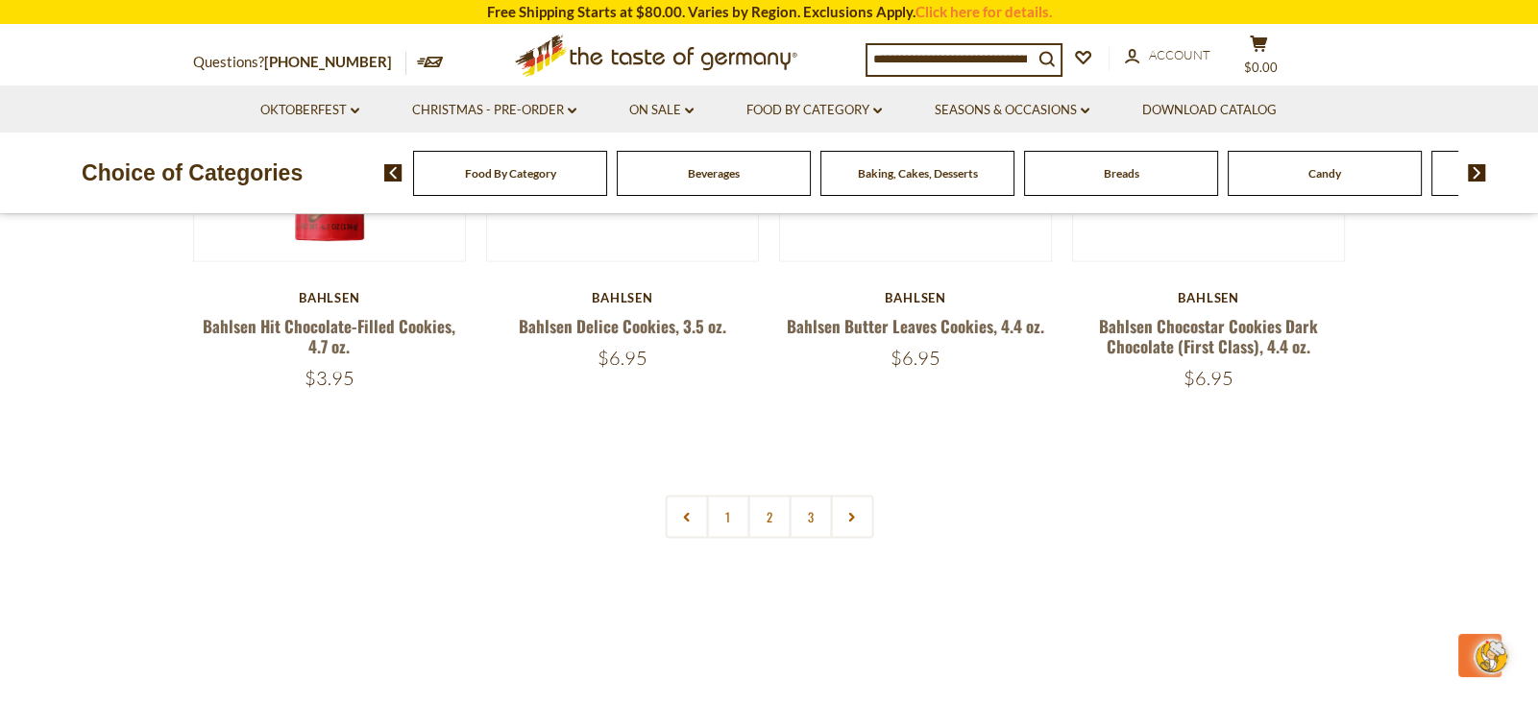
scroll to position [4567, 0]
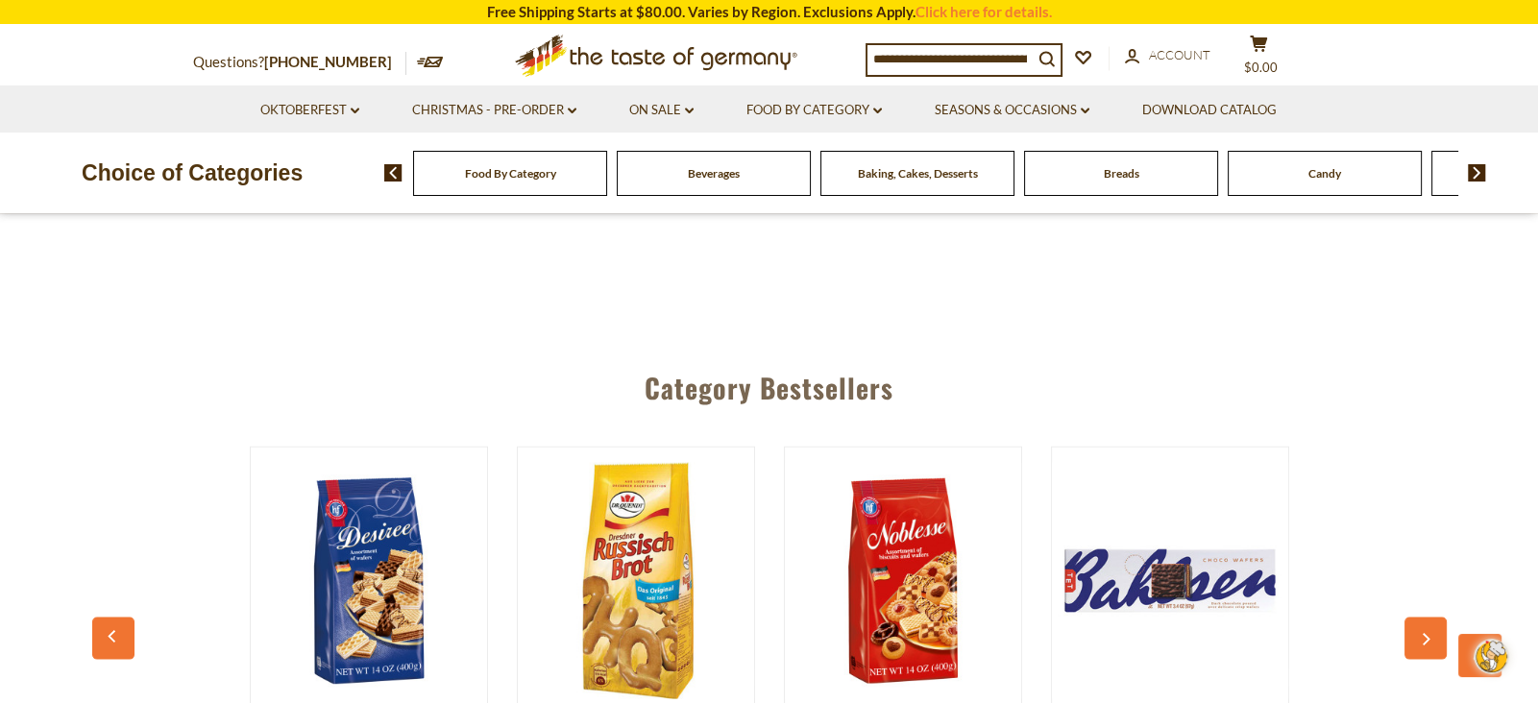
click at [1445, 509] on div "Category Bestsellers [PERSON_NAME] [PERSON_NAME] Wafer Assortment 14 oz $4.95 V…" at bounding box center [769, 615] width 1538 height 542
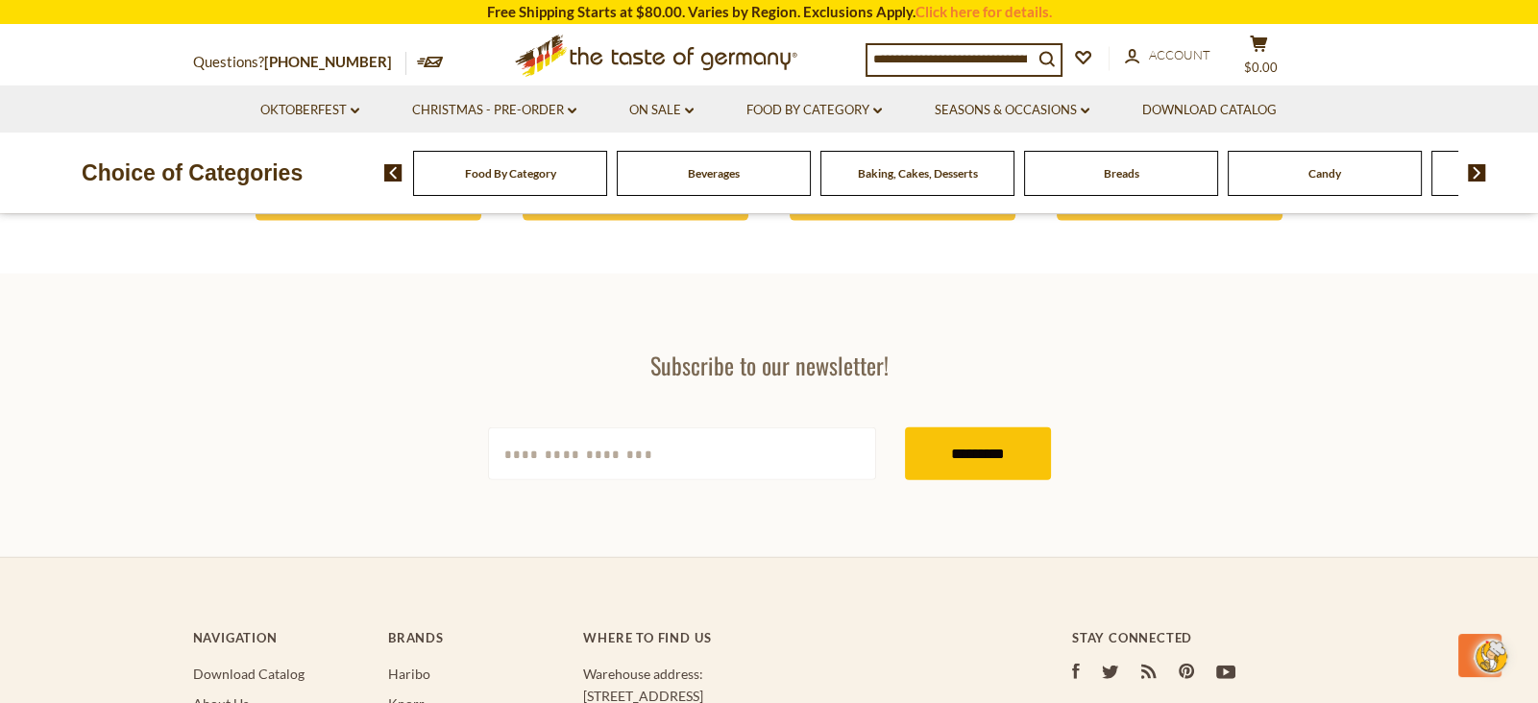
scroll to position [5554, 0]
